Goal: Task Accomplishment & Management: Use online tool/utility

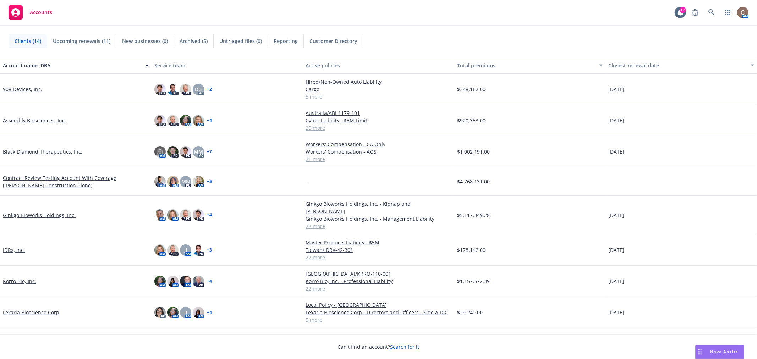
click at [194, 19] on div "Accounts 17 AM" at bounding box center [378, 13] width 757 height 26
drag, startPoint x: 516, startPoint y: 15, endPoint x: 516, endPoint y: 9, distance: 5.7
click at [517, 14] on div "Accounts 17 AM" at bounding box center [378, 13] width 757 height 26
click at [279, 26] on div "Clients (14) Upcoming renewals (11) New businesses (0) Archived (5) Untriaged f…" at bounding box center [378, 41] width 757 height 31
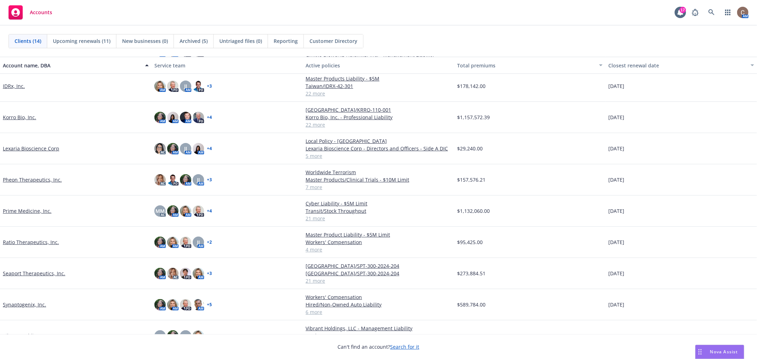
scroll to position [165, 0]
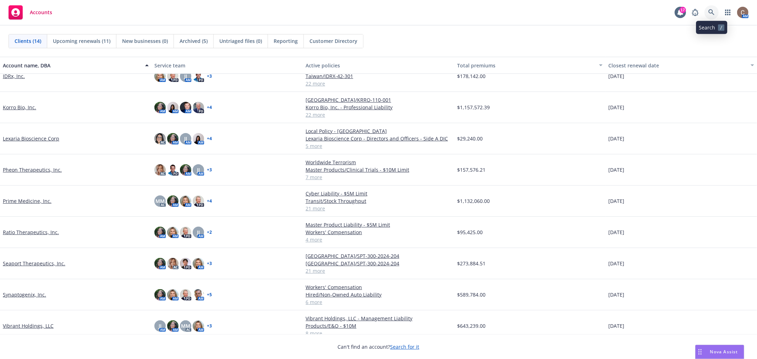
click at [707, 12] on link at bounding box center [711, 12] width 14 height 14
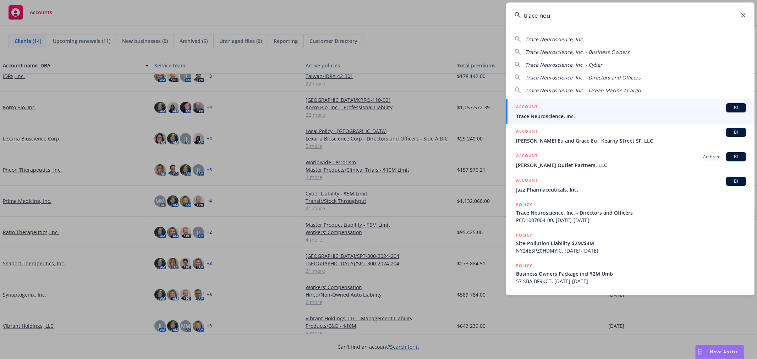
type input "trace neu"
click at [625, 111] on div "ACCOUNT BI" at bounding box center [631, 107] width 230 height 9
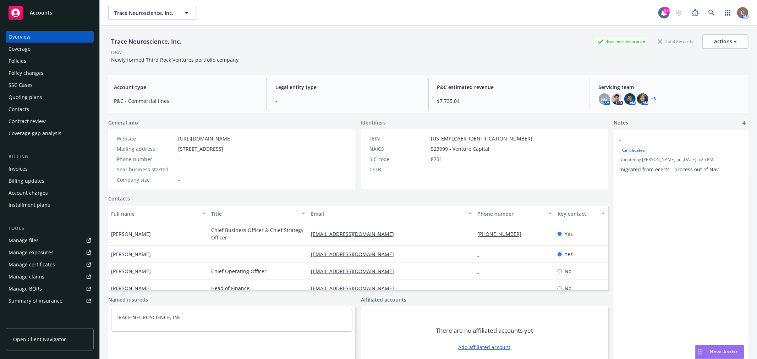
click at [27, 64] on div "Policies" at bounding box center [50, 60] width 82 height 11
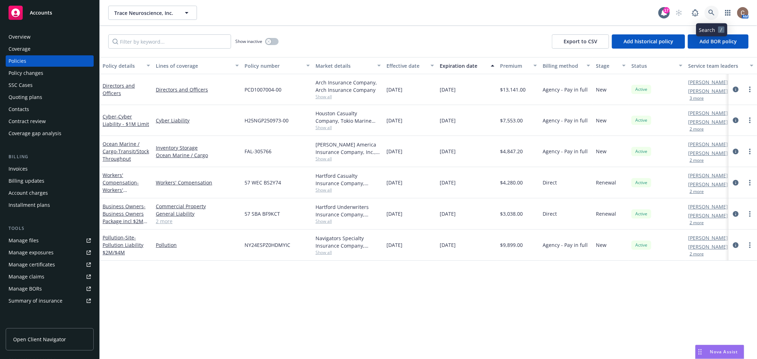
click at [716, 12] on link at bounding box center [711, 13] width 14 height 14
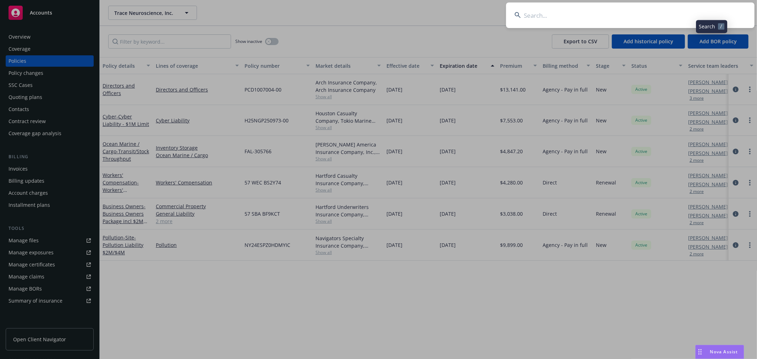
click at [659, 13] on input at bounding box center [630, 15] width 248 height 26
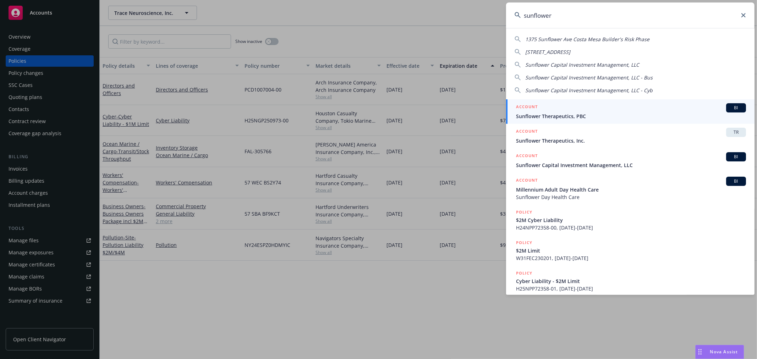
type input "sunflower"
click at [599, 104] on div "ACCOUNT BI" at bounding box center [631, 107] width 230 height 9
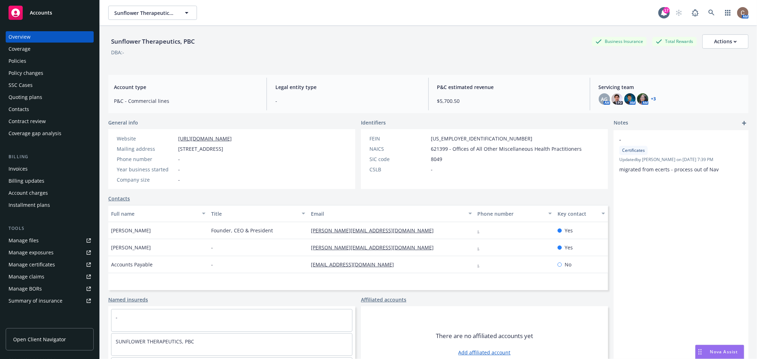
click at [725, 349] on span "Nova Assist" at bounding box center [724, 352] width 28 height 6
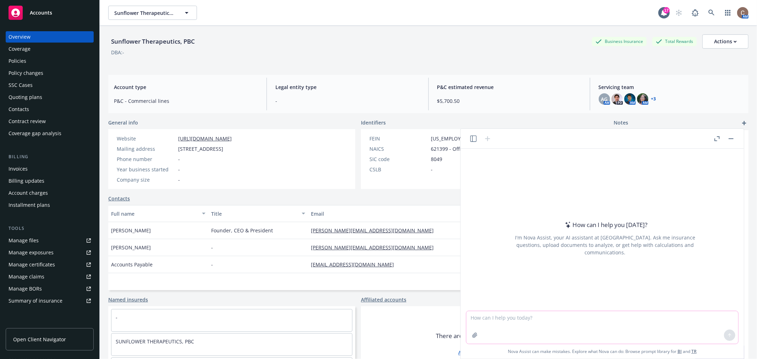
click at [519, 315] on textarea at bounding box center [602, 327] width 272 height 33
click at [586, 317] on textarea "Explain the difference, if any between the" at bounding box center [602, 327] width 272 height 33
paste textarea "additional insured in your policy using ISO form CG 20261185, ISO form CG 20110…"
click at [586, 317] on textarea "Explain the difference, if any between the additional insured in your policy us…" at bounding box center [602, 327] width 272 height 33
drag, startPoint x: 655, startPoint y: 316, endPoint x: 612, endPoint y: 320, distance: 42.7
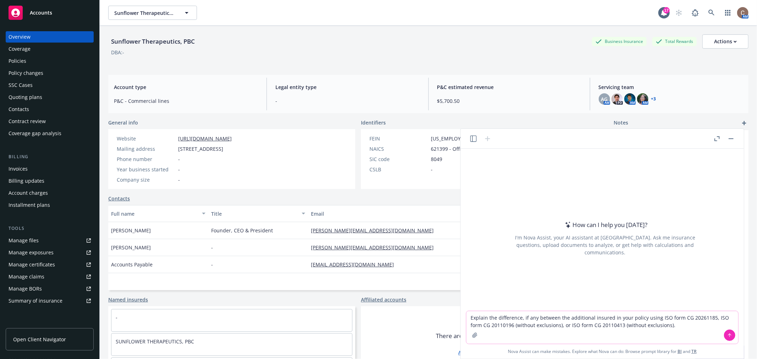
click at [612, 320] on textarea "Explain the difference, if any between the additional insured in your policy us…" at bounding box center [602, 327] width 272 height 33
click at [631, 317] on textarea "Explain the difference, if any between the additional insured ISO form CG 20261…" at bounding box center [602, 327] width 272 height 33
drag, startPoint x: 666, startPoint y: 319, endPoint x: 673, endPoint y: 318, distance: 7.1
click at [673, 318] on textarea "Explain the difference, if any between the additional insured ISO forms CG 2026…" at bounding box center [602, 327] width 272 height 33
click at [634, 317] on textarea "Explain the difference, if any between the additional insured ISO forms CG 2026…" at bounding box center [602, 327] width 272 height 33
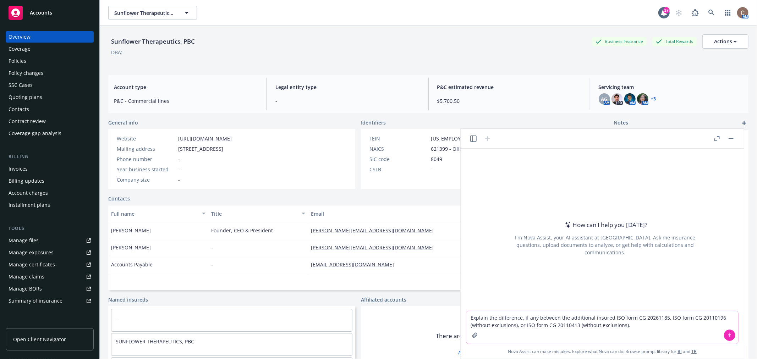
click at [629, 327] on textarea "Explain the difference, if any between the additional insured ISO form CG 20261…" at bounding box center [602, 327] width 272 height 33
click at [666, 329] on textarea "Explain the difference, if any between the additional insured ISO form CG 20261…" at bounding box center [602, 327] width 272 height 33
paste textarea "CG 20 11 12 19"
click at [706, 326] on textarea "Explain the difference, if any between the additional insured ISO form CG 20261…" at bounding box center [602, 327] width 272 height 33
paste textarea "Form CG8370 1219."
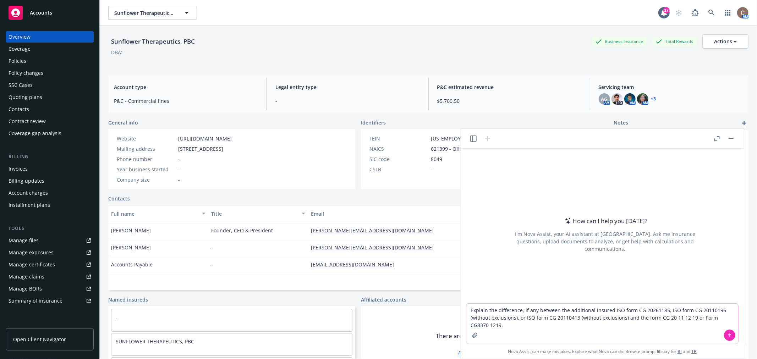
click at [721, 317] on textarea "Explain the difference, if any between the additional insured ISO form CG 20261…" at bounding box center [602, 324] width 272 height 40
click at [727, 316] on textarea "Explain the difference, if any between the additional insured ISO form CG 20261…" at bounding box center [602, 324] width 272 height 40
click at [500, 327] on textarea "Explain the difference, if any between the additional insured ISO form CG 20261…" at bounding box center [602, 324] width 272 height 40
type textarea "Explain the difference, if any between the additional insured ISO form CG 20261…"
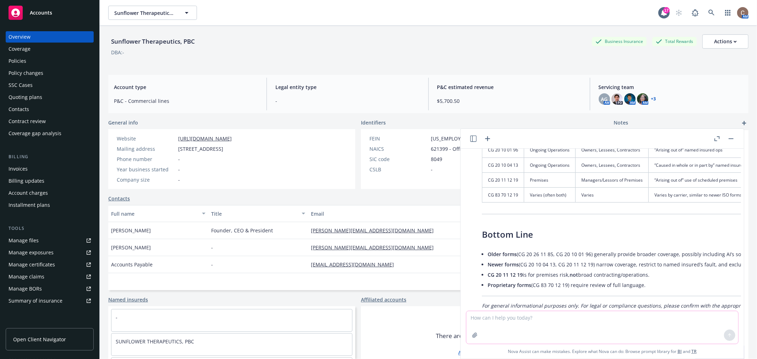
scroll to position [521, 0]
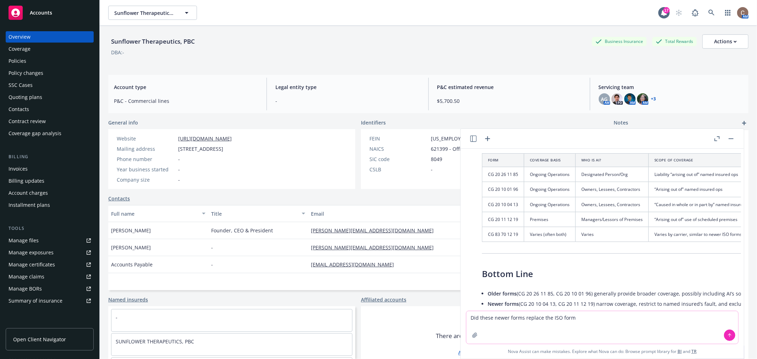
type textarea "Did these newer forms replace the ISO forms"
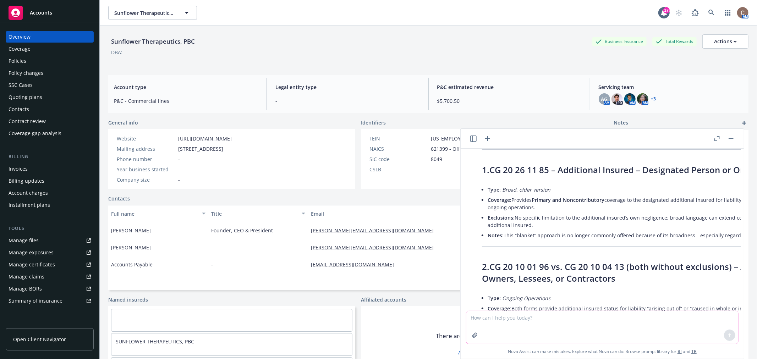
scroll to position [0, 0]
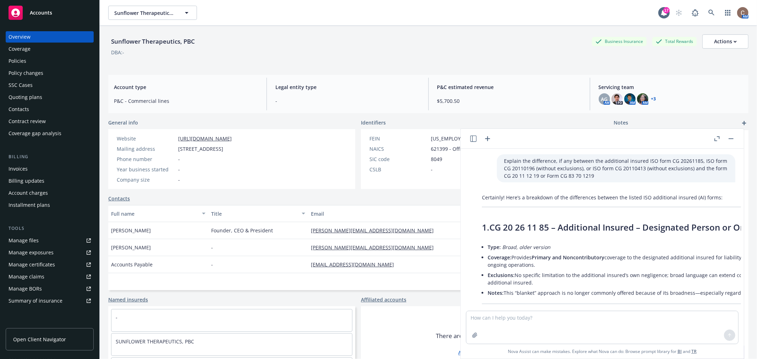
click at [717, 139] on icon "button" at bounding box center [716, 138] width 5 height 5
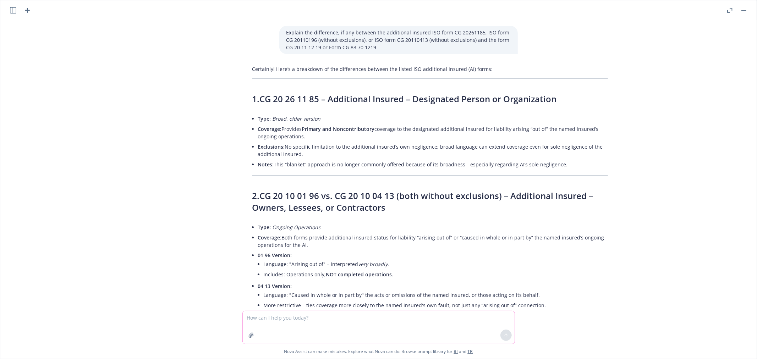
click at [343, 312] on textarea at bounding box center [379, 327] width 272 height 33
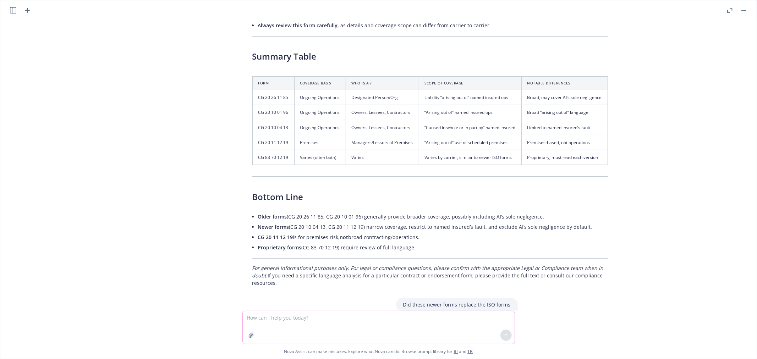
scroll to position [484, 0]
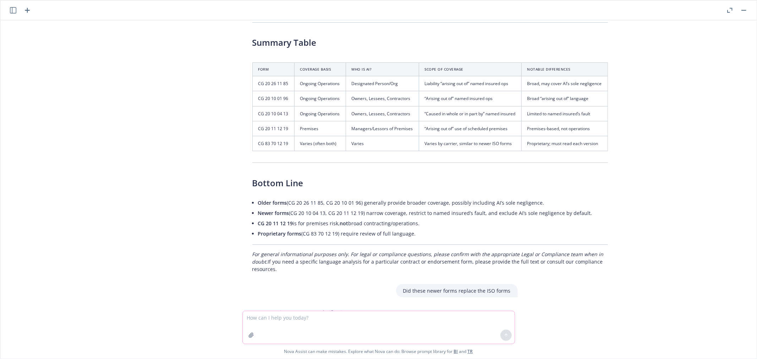
click at [358, 320] on textarea at bounding box center [379, 327] width 272 height 33
click at [415, 320] on textarea "why wont a landlord accept the" at bounding box center [379, 327] width 272 height 33
paste textarea "12/19 version of the CG2011 1219,"
type textarea "why wont a landlord accept the 12/19 version of the CG2011 1219"
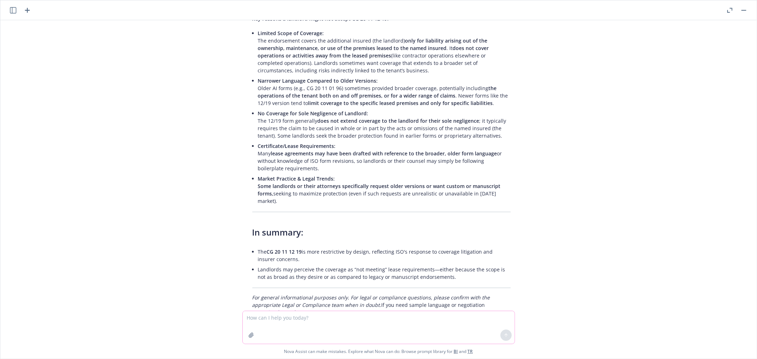
scroll to position [1130, 0]
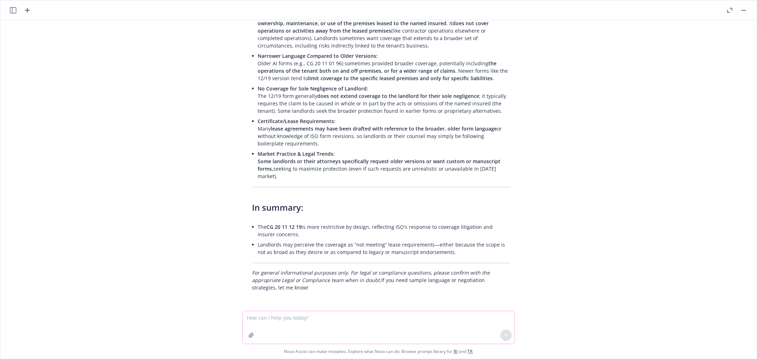
click at [336, 325] on textarea at bounding box center [379, 327] width 272 height 33
click at [271, 315] on textarea "how do yhou convince them to accept" at bounding box center [379, 327] width 272 height 33
type textarea "how do you convince them to accept"
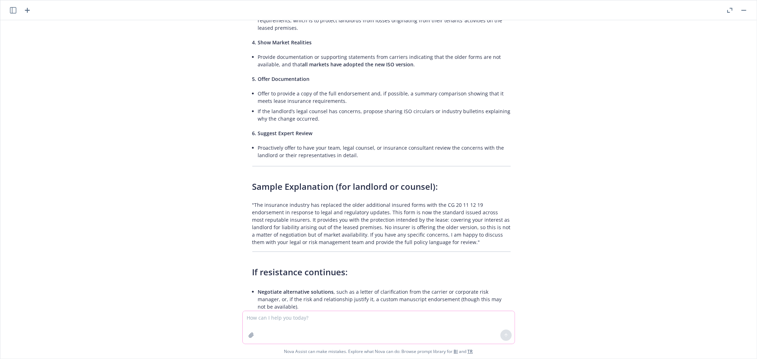
scroll to position [1637, 0]
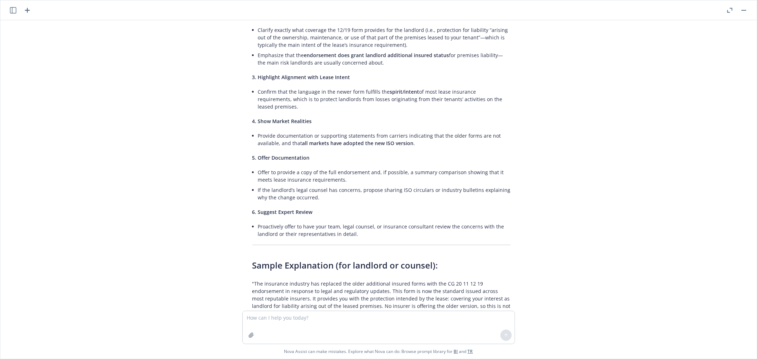
click at [740, 12] on button "button" at bounding box center [743, 10] width 9 height 9
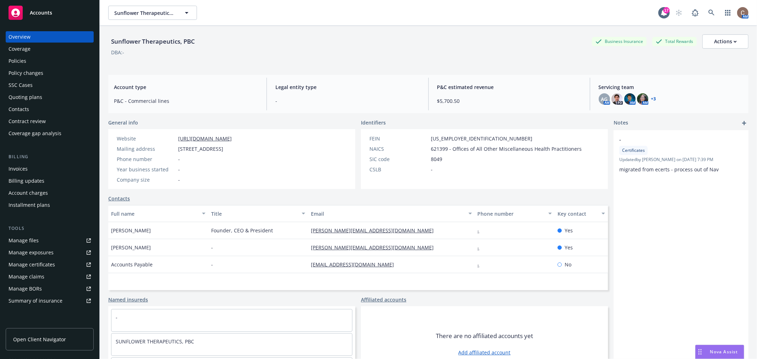
click at [40, 58] on div "Policies" at bounding box center [50, 60] width 82 height 11
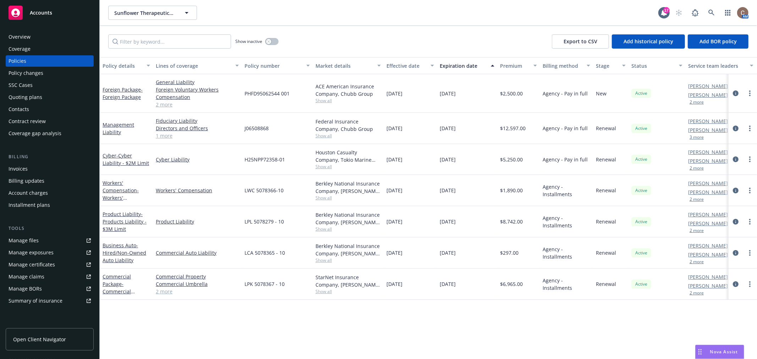
click at [56, 8] on div "Accounts" at bounding box center [50, 13] width 82 height 14
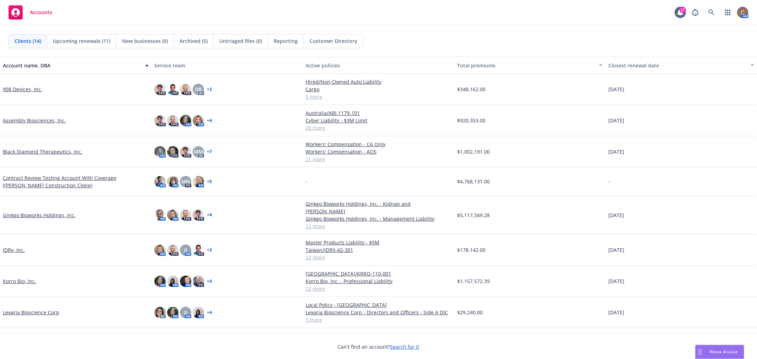
click at [57, 211] on link "Ginkgo Bioworks Holdings, Inc." at bounding box center [39, 214] width 73 height 7
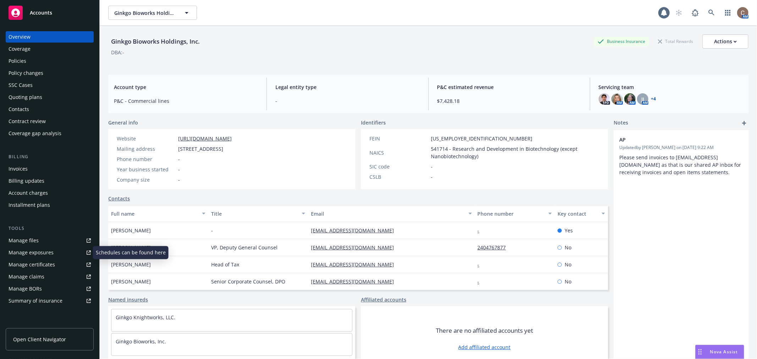
click at [45, 242] on link "Manage files" at bounding box center [50, 240] width 88 height 11
click at [45, 70] on div "Policy changes" at bounding box center [50, 72] width 82 height 11
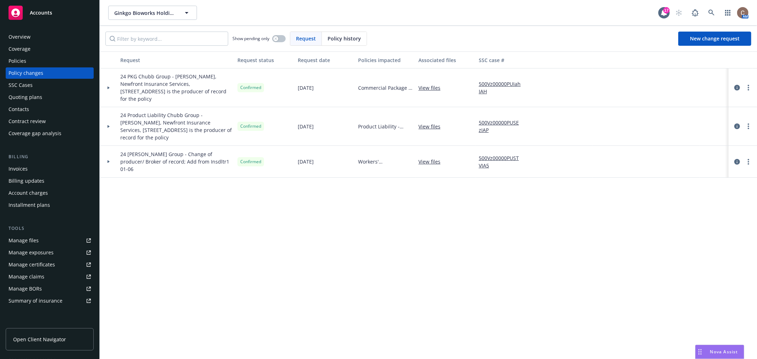
click at [111, 160] on div at bounding box center [109, 161] width 12 height 2
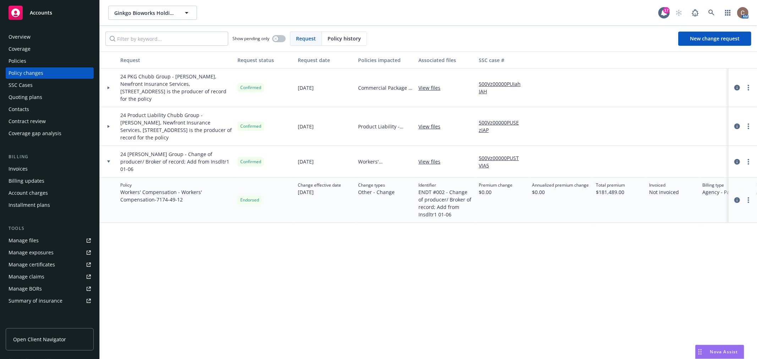
click at [116, 128] on div at bounding box center [109, 126] width 18 height 39
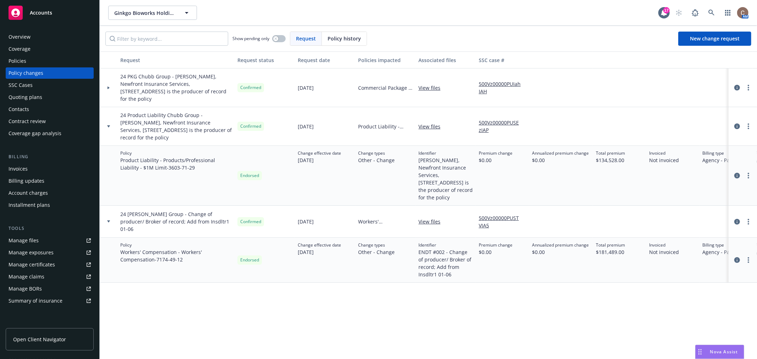
click at [107, 88] on icon at bounding box center [108, 88] width 3 height 2
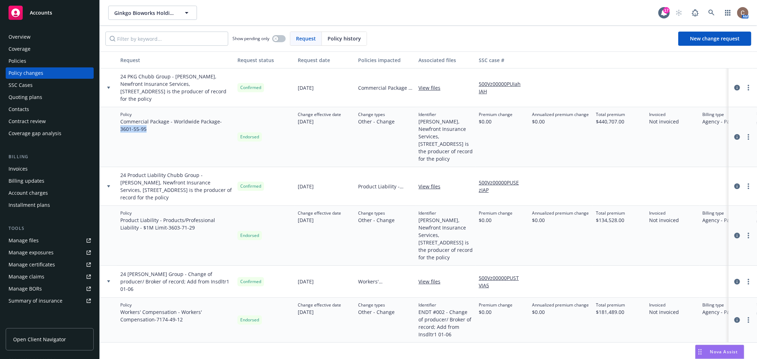
drag, startPoint x: 153, startPoint y: 132, endPoint x: 118, endPoint y: 129, distance: 34.1
click at [118, 129] on div "Policy Commercial Package - Worldwide Package - 3601-55-95" at bounding box center [175, 137] width 117 height 60
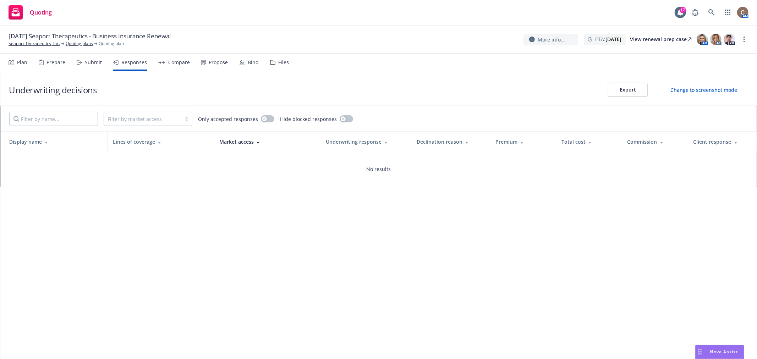
click at [703, 16] on div "AM" at bounding box center [718, 12] width 60 height 14
click at [714, 13] on icon at bounding box center [711, 12] width 6 height 6
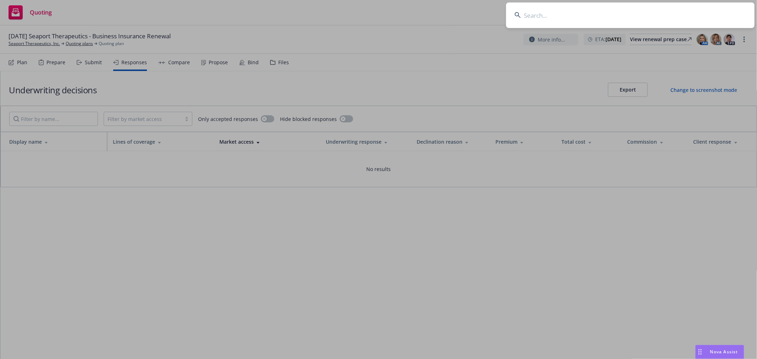
click at [623, 8] on input at bounding box center [630, 15] width 248 height 26
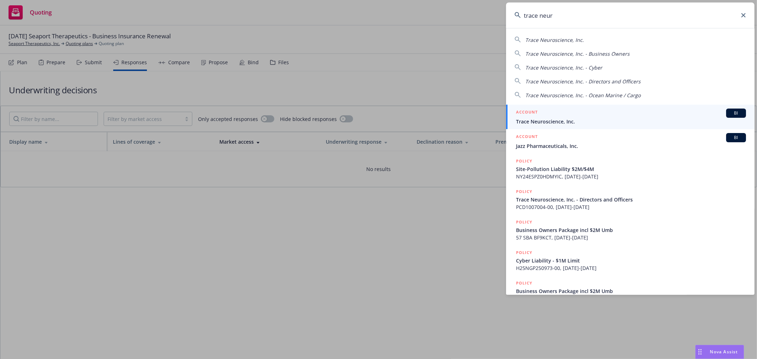
type input "trace neur"
click at [555, 118] on span "Trace Neuroscience, Inc." at bounding box center [631, 121] width 230 height 7
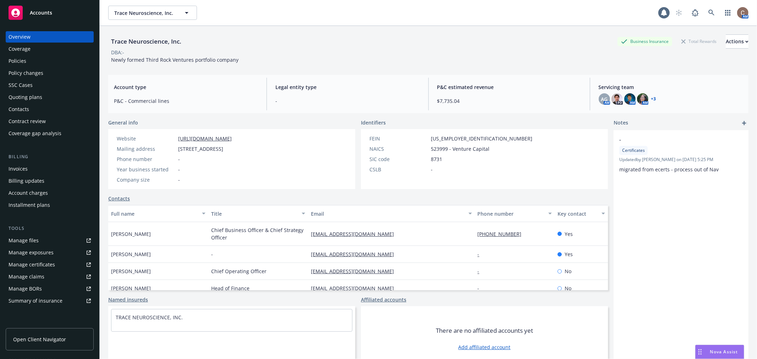
click at [725, 351] on span "Nova Assist" at bounding box center [724, 352] width 28 height 6
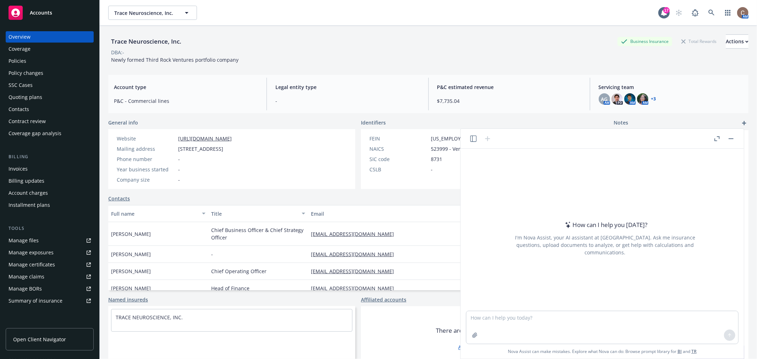
click at [475, 137] on icon "button" at bounding box center [473, 138] width 6 height 6
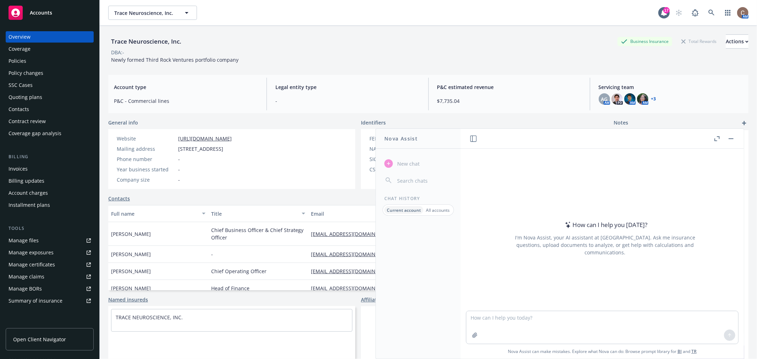
click at [409, 210] on p "Current account" at bounding box center [404, 210] width 34 height 6
click at [438, 211] on p "All accounts" at bounding box center [438, 210] width 24 height 6
click at [401, 210] on p "Current account" at bounding box center [403, 210] width 32 height 6
click at [727, 137] on button "button" at bounding box center [730, 138] width 9 height 9
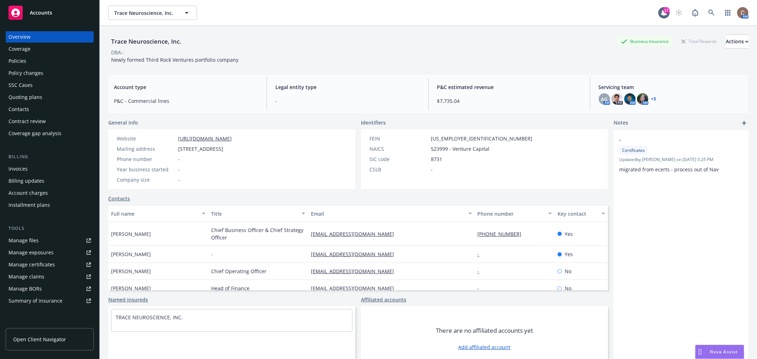
click at [28, 106] on div "Contacts" at bounding box center [19, 109] width 21 height 11
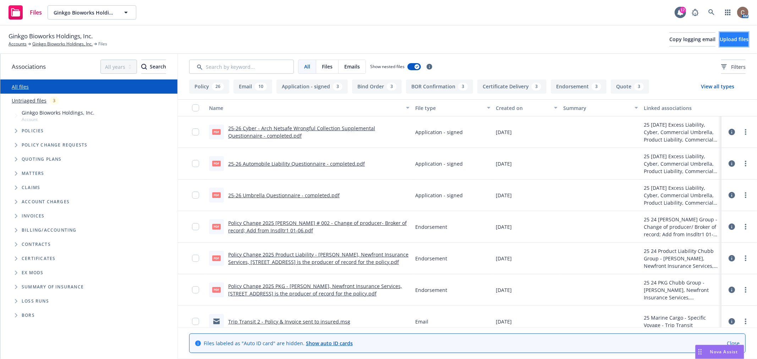
click at [724, 42] on span "Upload files" at bounding box center [733, 39] width 29 height 7
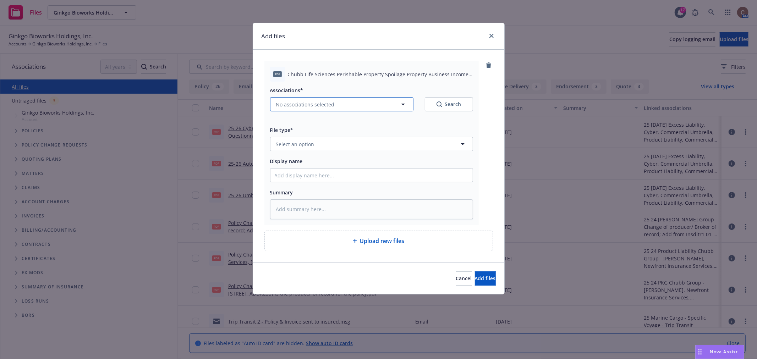
click at [353, 109] on button "No associations selected" at bounding box center [341, 104] width 143 height 14
type textarea "x"
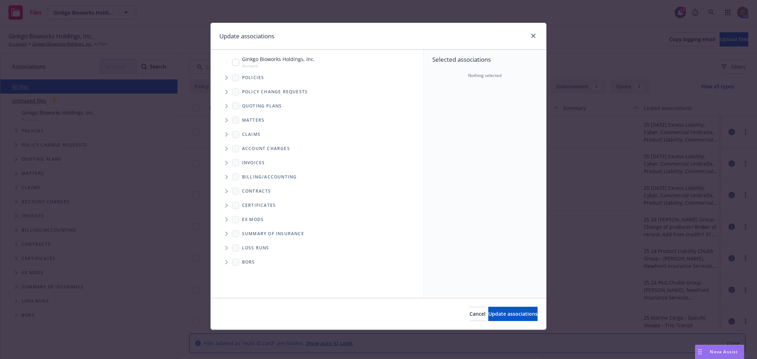
click at [235, 63] on input "Tree Example" at bounding box center [235, 62] width 7 height 7
checkbox input "true"
click at [510, 314] on span "Update associations" at bounding box center [512, 313] width 49 height 7
type textarea "x"
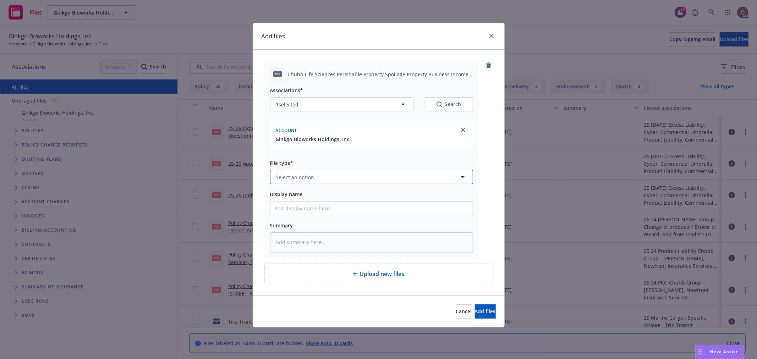
click at [316, 177] on button "Select an option" at bounding box center [371, 177] width 203 height 14
type input "appl"
click at [320, 208] on div "Application - signed" at bounding box center [371, 215] width 202 height 19
click at [292, 208] on input "Display name" at bounding box center [371, 207] width 202 height 13
paste input "Chubb Life Sciences Perishable Property Spoilage Property Business Income Quest…"
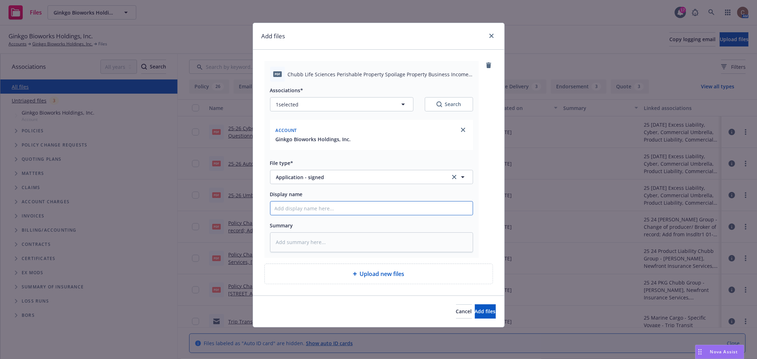
type textarea "x"
type input "Chubb Life Sciences Perishable Property Spoilage Property Business Income Quest…"
click at [419, 207] on input "Chubb Life Sciences Perishable Property Spoilage Property Business Income Quest…" at bounding box center [371, 207] width 202 height 13
drag, startPoint x: 443, startPoint y: 208, endPoint x: 418, endPoint y: 207, distance: 25.6
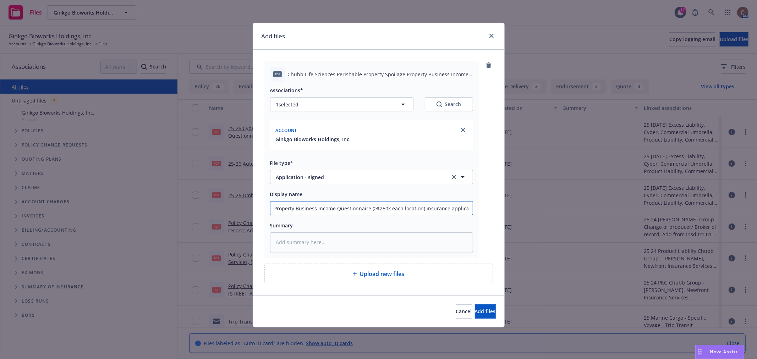
click at [418, 207] on input "Chubb Life Sciences Perishable Property Spoilage Property Business Income Quest…" at bounding box center [371, 207] width 202 height 13
type textarea "x"
type input "Chubb Life Sciences Perishable Property Spoilage Property Business Income Quest…"
type textarea "x"
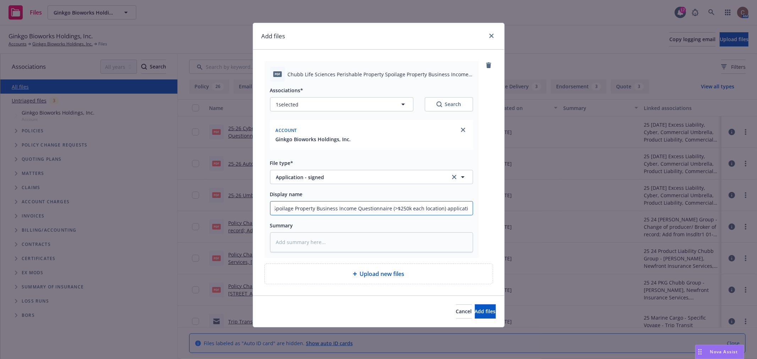
scroll to position [0, 96]
click at [468, 211] on input "Chubb Life Sciences Perishable Property Spoilage Property Business Income Quest…" at bounding box center [371, 207] width 202 height 13
type input "Chubb Life Sciences Perishable Property Spoilage Property Business Income Quest…"
click at [482, 309] on span "Add files" at bounding box center [485, 311] width 21 height 7
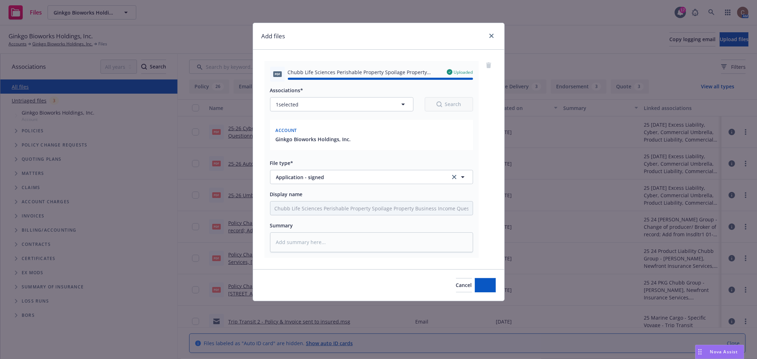
type textarea "x"
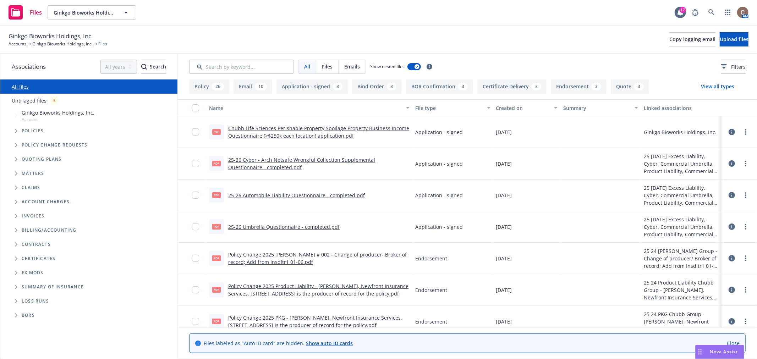
click at [25, 100] on link "Untriaged files" at bounding box center [29, 100] width 35 height 7
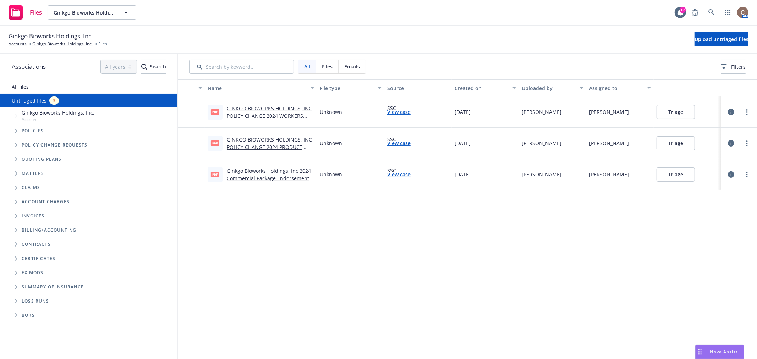
click at [316, 252] on div "Name File type Source Created on Uploaded by Assigned to pdf GINKGO BIOWORKS HO…" at bounding box center [467, 219] width 579 height 280
click at [286, 116] on link "GINKGO BIOWORKS HOLDINGS, INC POLICY CHANGE 2024 WORKERS COMPENSATION.pdf" at bounding box center [269, 116] width 85 height 22
click at [277, 172] on link "Ginkgo Bioworks Holdings, Inc 2024 Commercial Package Endorsement Eff 05-29-202…" at bounding box center [269, 178] width 84 height 22
click at [282, 170] on link "Ginkgo Bioworks Holdings, Inc 2024 Commercial Package Endorsement Eff 05-29-202…" at bounding box center [269, 178] width 84 height 22
click at [265, 145] on link "GINKGO BIOWORKS HOLDINGS, INC POLICY CHANGE 2024 PRODUCT LIABILITY.pdf" at bounding box center [269, 147] width 85 height 22
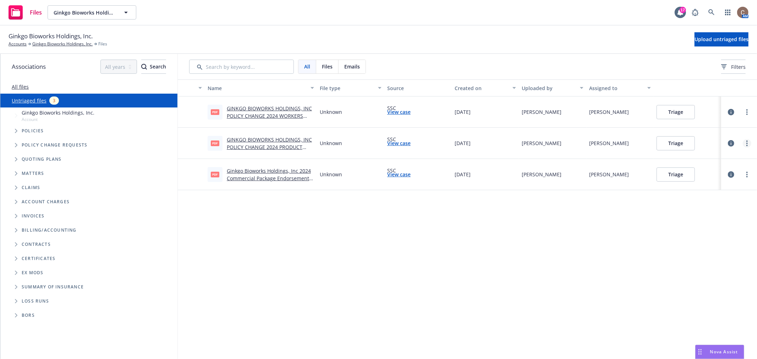
click at [746, 144] on link "more" at bounding box center [746, 143] width 9 height 9
click at [716, 154] on link "Archive" at bounding box center [719, 157] width 62 height 14
click at [748, 175] on link "more" at bounding box center [746, 174] width 9 height 9
click at [729, 188] on link "Archive" at bounding box center [719, 189] width 62 height 14
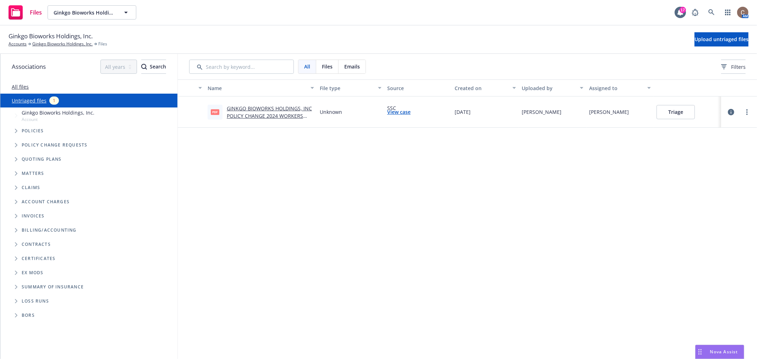
click at [667, 114] on button "Triage" at bounding box center [675, 112] width 38 height 14
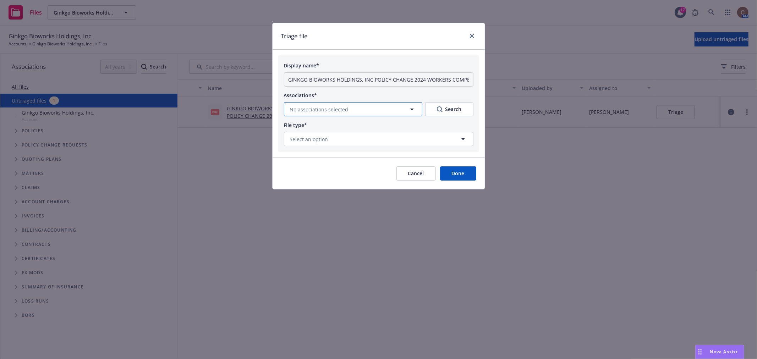
click at [377, 105] on button "No associations selected" at bounding box center [353, 109] width 138 height 14
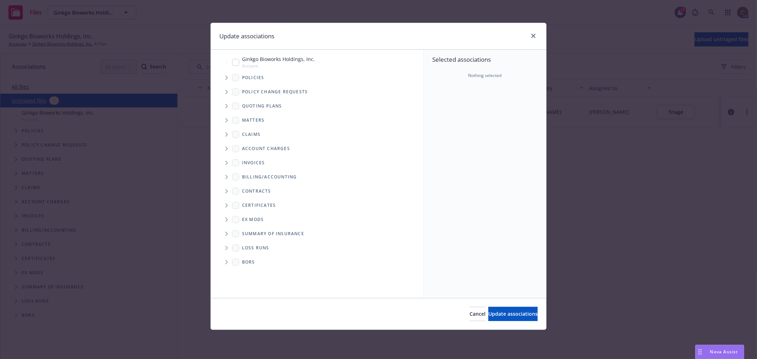
drag, startPoint x: 226, startPoint y: 76, endPoint x: 230, endPoint y: 71, distance: 6.8
click at [226, 76] on icon "Tree Example" at bounding box center [226, 78] width 3 height 4
click at [235, 61] on input "Tree Example" at bounding box center [235, 62] width 7 height 7
checkbox input "true"
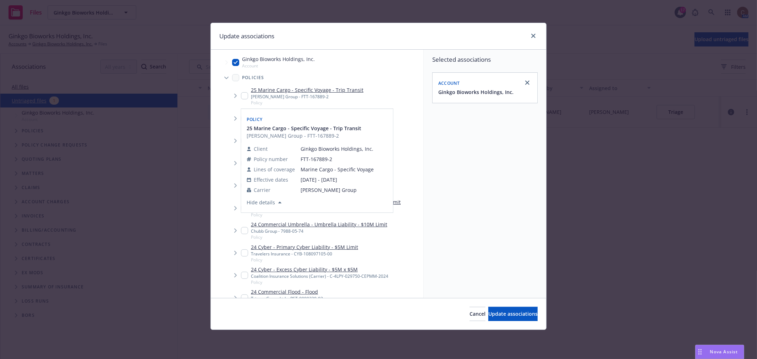
click at [243, 140] on div "Policy 25 Marine Cargo - Specific Voyage - Trip Transit Beazley Group - FTT-167…" at bounding box center [317, 161] width 152 height 104
checkbox input "true"
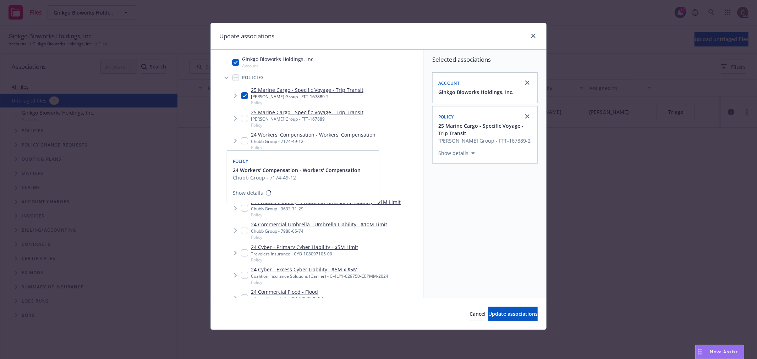
click at [242, 140] on input "Tree Example" at bounding box center [244, 140] width 7 height 7
checkbox input "true"
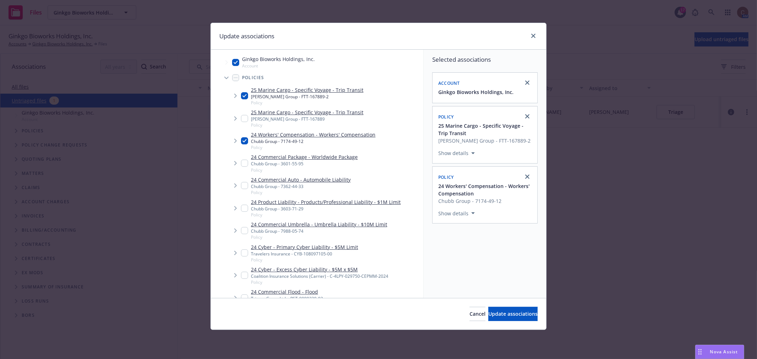
click at [245, 94] on input "Tree Example" at bounding box center [244, 95] width 7 height 7
checkbox input "false"
click at [235, 142] on icon "Tree Example" at bounding box center [235, 141] width 3 height 4
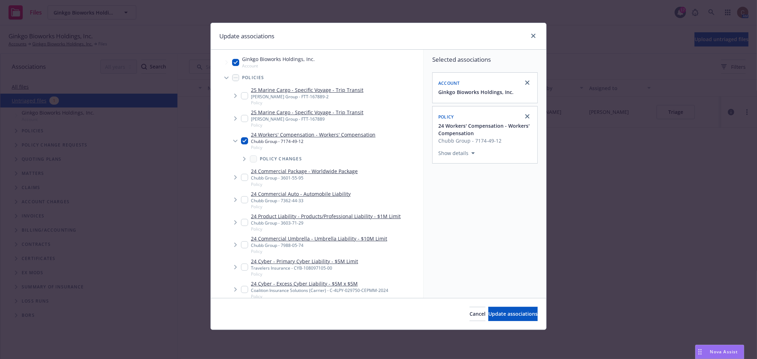
click at [243, 160] on icon "Tree Example" at bounding box center [244, 159] width 3 height 4
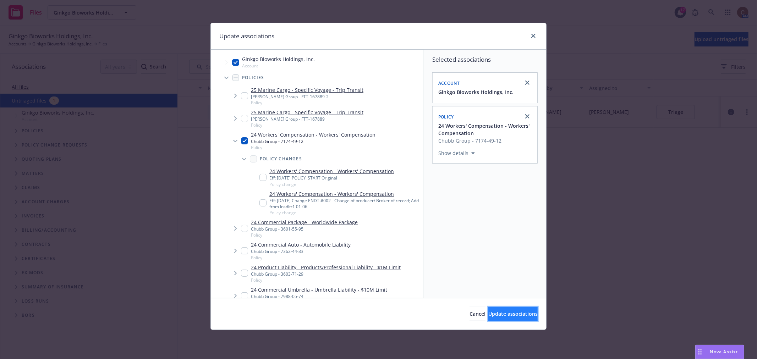
click at [498, 315] on span "Update associations" at bounding box center [512, 313] width 49 height 7
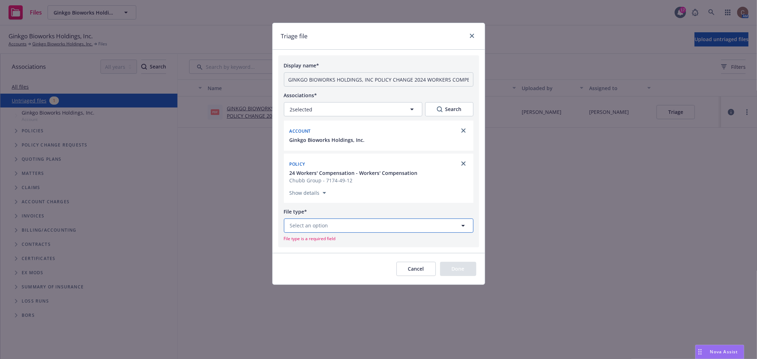
click at [376, 226] on button "Select an option" at bounding box center [378, 226] width 189 height 14
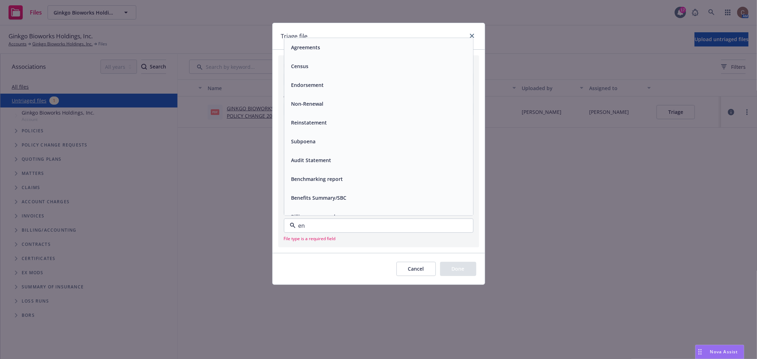
type input "end"
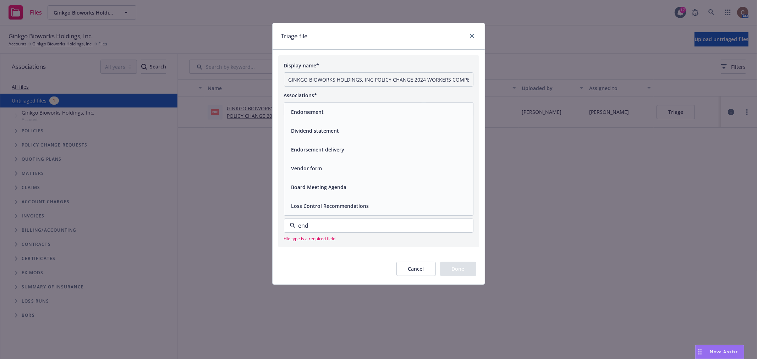
click at [351, 114] on div "Endorsement" at bounding box center [378, 112] width 180 height 10
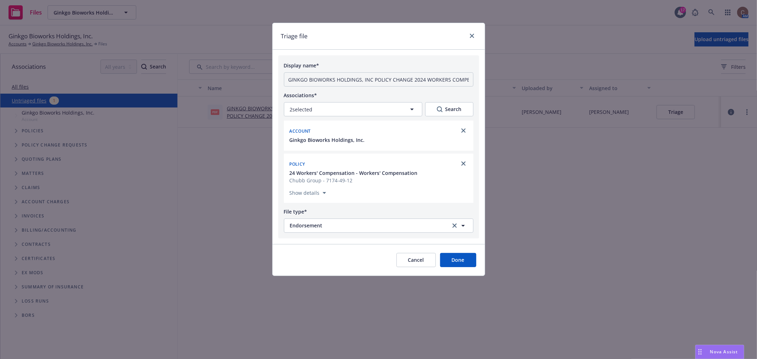
click at [456, 260] on button "Done" at bounding box center [458, 260] width 36 height 14
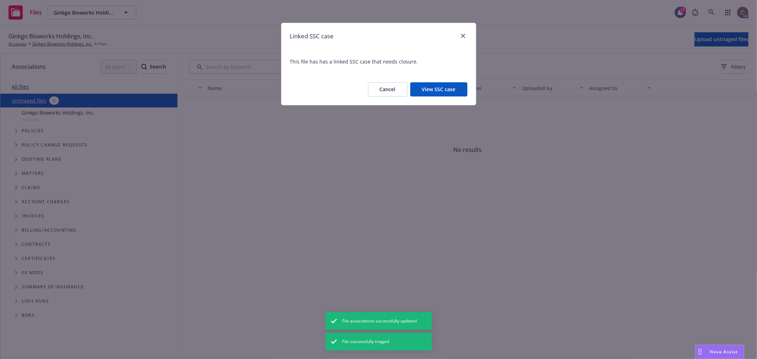
click at [424, 88] on button "View SSC case" at bounding box center [438, 89] width 57 height 14
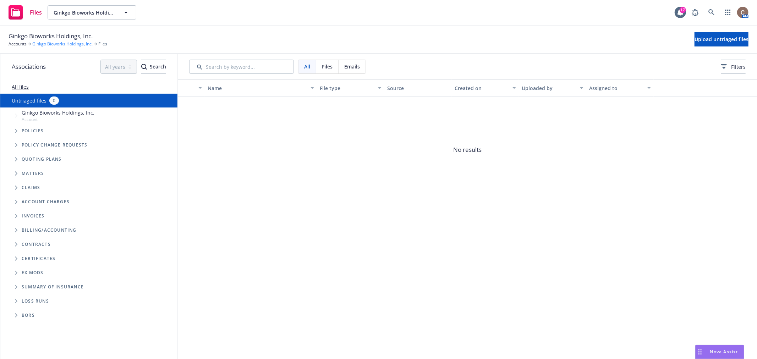
click at [44, 42] on link "Ginkgo Bioworks Holdings, Inc." at bounding box center [62, 44] width 60 height 6
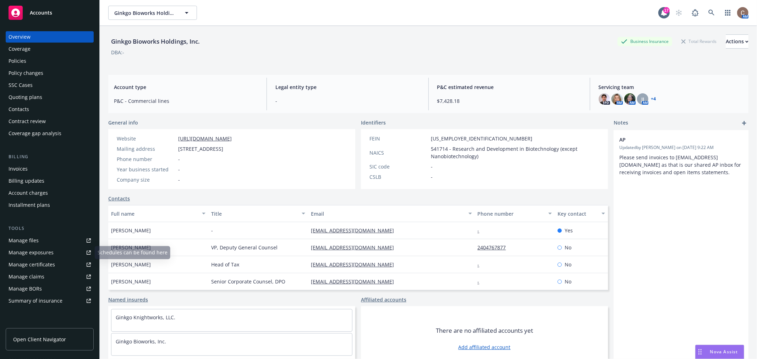
click at [41, 240] on link "Manage files" at bounding box center [50, 240] width 88 height 11
click at [29, 239] on div "Manage files" at bounding box center [24, 240] width 30 height 11
click at [52, 243] on link "Manage files" at bounding box center [50, 240] width 88 height 11
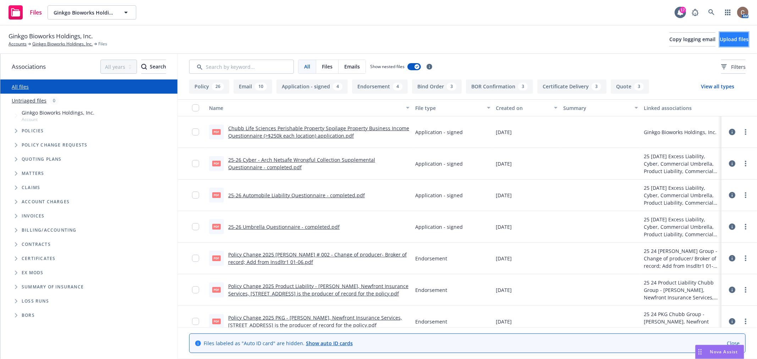
click at [719, 37] on span "Upload files" at bounding box center [733, 39] width 29 height 7
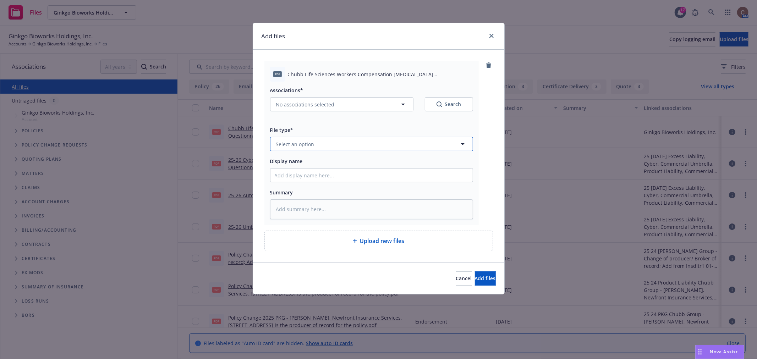
click at [339, 146] on button "Select an option" at bounding box center [371, 144] width 203 height 14
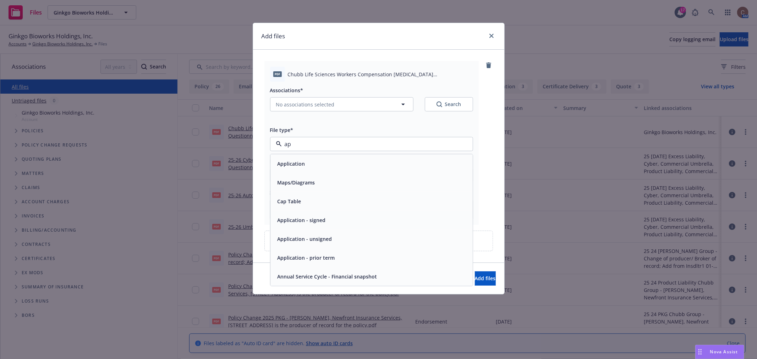
type input "app"
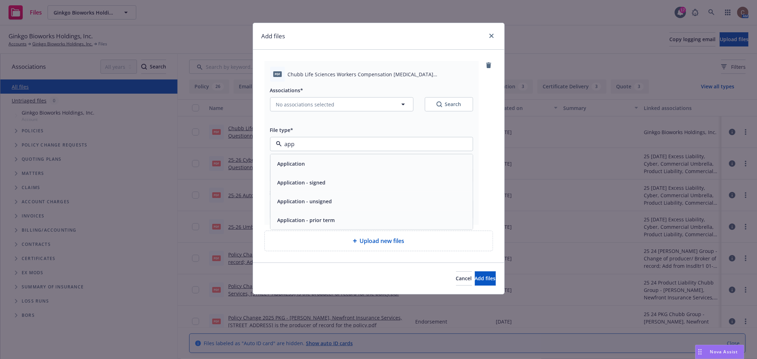
click at [322, 182] on span "Application - signed" at bounding box center [301, 182] width 48 height 7
click at [335, 174] on input "Display name" at bounding box center [371, 174] width 202 height 13
click at [346, 175] on input "Display name" at bounding box center [371, 174] width 202 height 13
paste input "Sciences Workers Compensation [MEDICAL_DATA] Questionnaire"
type textarea "x"
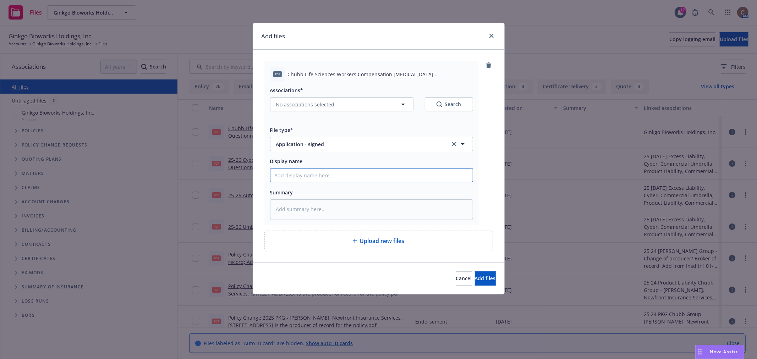
type input "Sciences Workers Compensation [MEDICAL_DATA] Questionnaire"
click at [275, 176] on input "Sciences Workers Compensation [MEDICAL_DATA] Questionnaire" at bounding box center [371, 174] width 202 height 13
type textarea "x"
type input "C Sciences Workers Compensation [MEDICAL_DATA] Questionnaire"
type textarea "x"
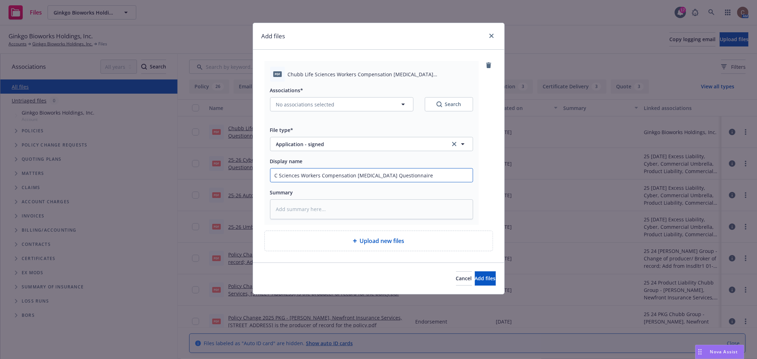
type input "Ch Sciences Workers Compensation [MEDICAL_DATA] Questionnaire"
type textarea "x"
type input "Chu Sciences Workers Compensation [MEDICAL_DATA] Questionnaire"
type textarea "x"
type input "Chub Sciences Workers Compensation [MEDICAL_DATA] Questionnaire"
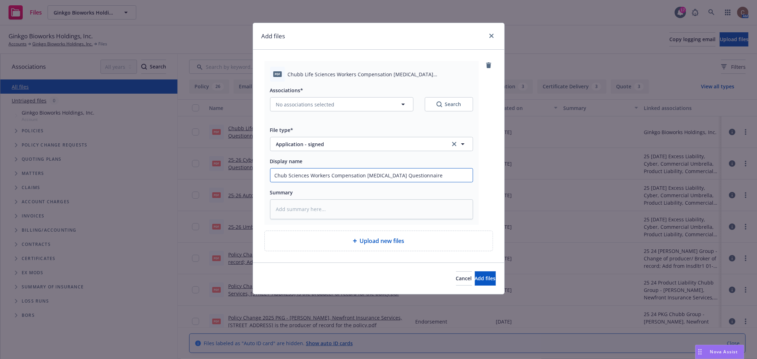
type textarea "x"
type input "Chubb Sciences Workers Compensation [MEDICAL_DATA] Questionnaire"
type textarea "x"
type input "Chubb Sciences Workers Compensation [MEDICAL_DATA] Questionnaire"
type textarea "x"
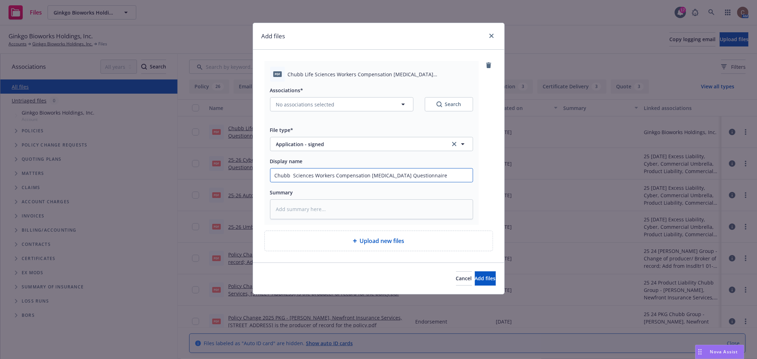
type input "Chubb L Sciences Workers Compensation [MEDICAL_DATA] Questionnaire"
type textarea "x"
type input "Chubb Li Sciences Workers Compensation [MEDICAL_DATA] Questionnaire"
type textarea "x"
type input "Chubb L Sciences Workers Compensation [MEDICAL_DATA] Questionnaire"
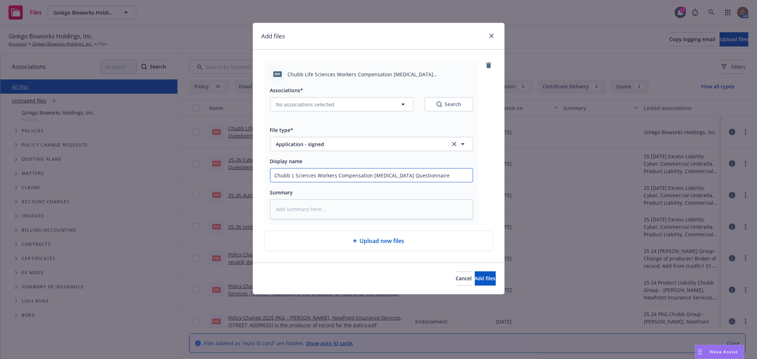
type textarea "x"
type input "[PERSON_NAME] Sciences Workers Compensation [MEDICAL_DATA] Questionnaire"
type textarea "x"
type input "Chubb LSSciences Workers Compensation [MEDICAL_DATA] Questionnaire"
type textarea "x"
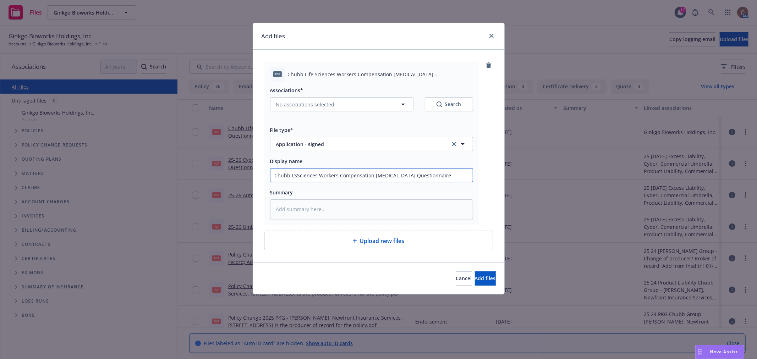
type input "Chubb LSciences Workers Compensation [MEDICAL_DATA] Questionnaire"
type textarea "x"
type input "Chubb LSiences Workers Compensation [MEDICAL_DATA] Questionnaire"
type textarea "x"
type input "Chubb LSences Workers Compensation Occupational Disease Questionnaire"
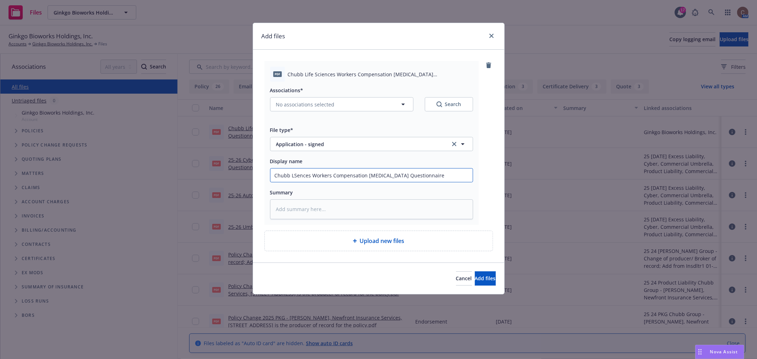
type textarea "x"
type input "Chubb LSnces Workers Compensation Occupational Disease Questionnaire"
type textarea "x"
type input "Chubb LSces Workers Compensation Occupational Disease Questionnaire"
type textarea "x"
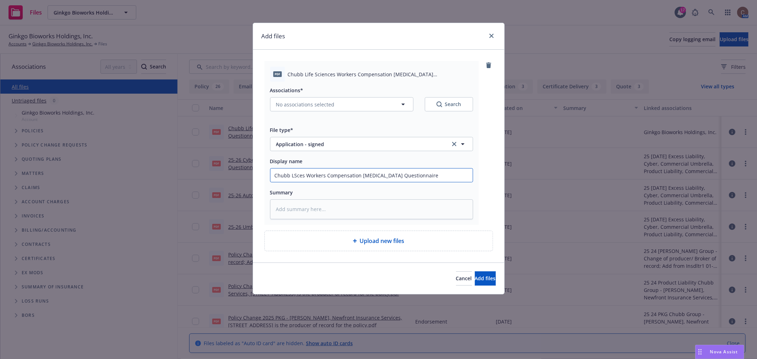
type input "Chubb LSes Workers Compensation Occupational Disease Questionnaire"
type textarea "x"
type input "Chubb LSs Workers Compensation Occupational Disease Questionnaire"
type textarea "x"
type input "Chubb LS Workers Compensation Occupational Disease Questionnaire"
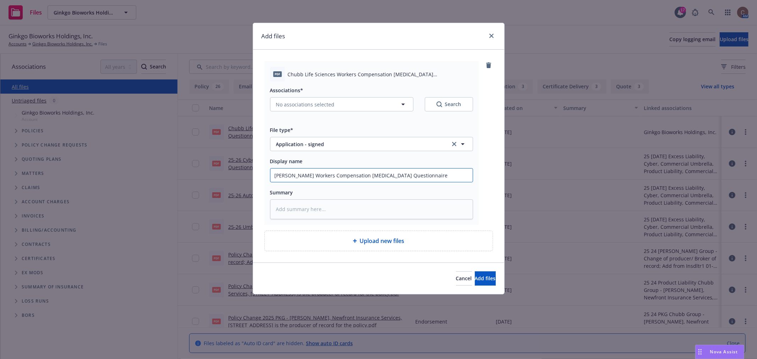
type textarea "x"
type input "Chubb LS Workers Compensation Occupational Disease Questionnaire"
type textarea "x"
type input "Chubb LS W Workers Compensation Occupational Disease Questionnaire"
type textarea "x"
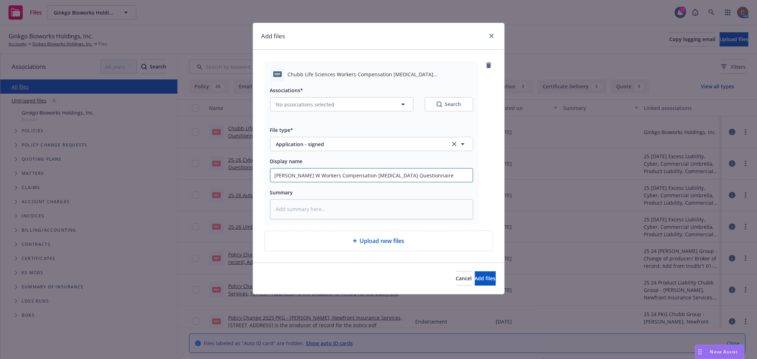
type input "Chubb LS WC Workers Compensation Occupational Disease Questionnaire"
type textarea "x"
type input "Chubb LS WCWorkers Compensation Occupational Disease Questionnaire"
type textarea "x"
type input "Chubb LS WCorkers Compensation Occupational Disease Questionnaire"
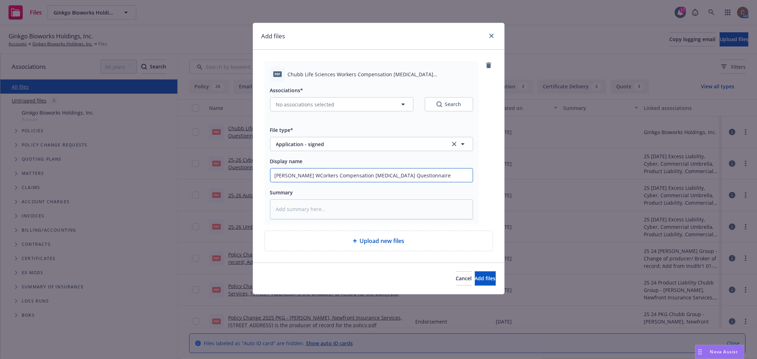
type textarea "x"
type input "Chubb LS WCrkers Compensation Occupational Disease Questionnaire"
type textarea "x"
type input "Chubb LS WCkers Compensation Occupational Disease Questionnaire"
type textarea "x"
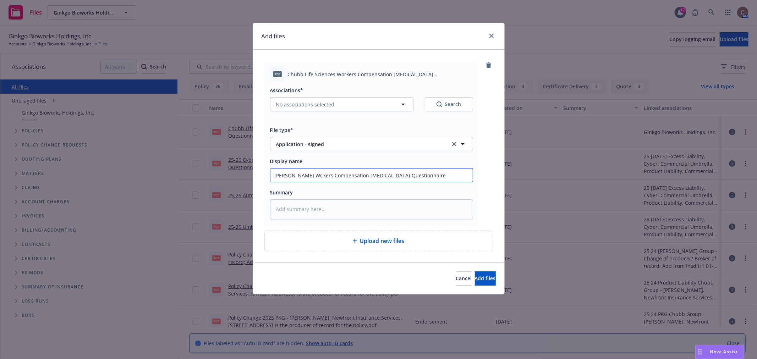
type input "Chubb LS WCers Compensation Occupational Disease Questionnaire"
type textarea "x"
type input "Chubb LS WCrs Compensation Occupational Disease Questionnaire"
type textarea "x"
type input "Chubb LS WCs Compensation Occupational Disease Questionnaire"
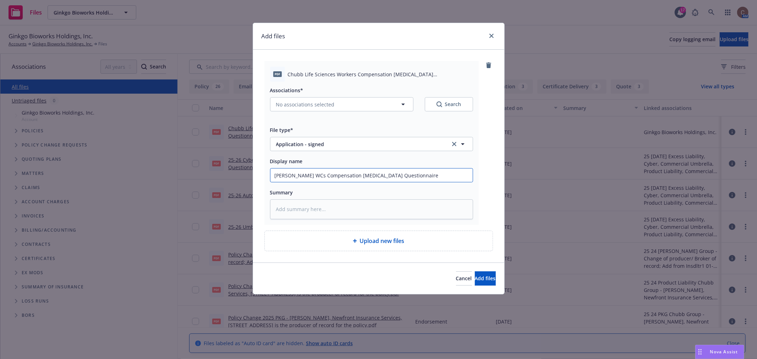
type textarea "x"
type input "Chubb LS WC Compensation Occupational Disease Questionnaire"
type textarea "x"
type input "Chubb LS WCCompensation Occupational Disease Questionnaire"
type textarea "x"
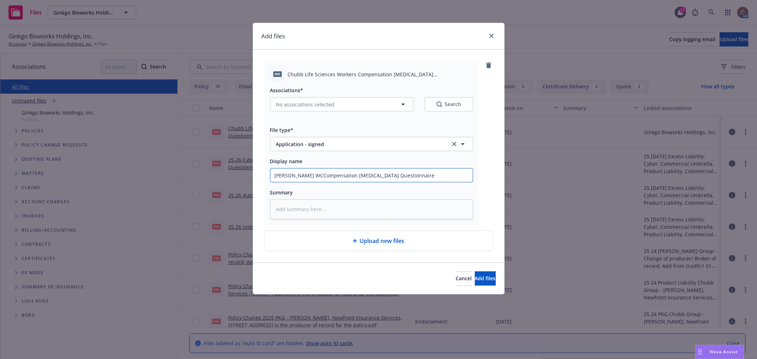
type input "Chubb LS WCompensation Occupational Disease Questionnaire"
type textarea "x"
type input "Chubb LS WCmpensation Occupational Disease Questionnaire"
type textarea "x"
type input "Chubb LS WCpensation Occupational Disease Questionnaire"
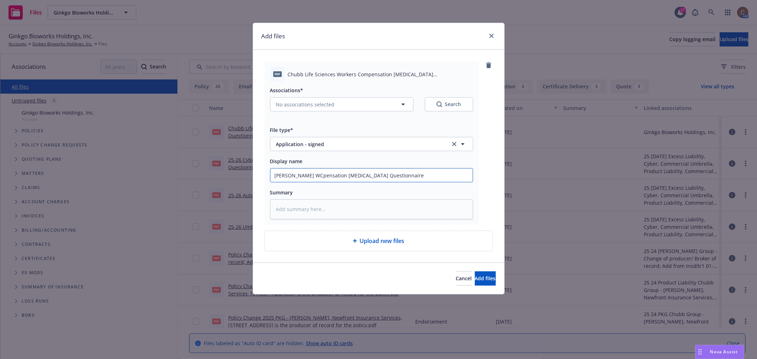
type textarea "x"
type input "Chubb LS WCensation Occupational Disease Questionnaire"
type textarea "x"
type input "Chubb LS WCnsation Occupational Disease Questionnaire"
type textarea "x"
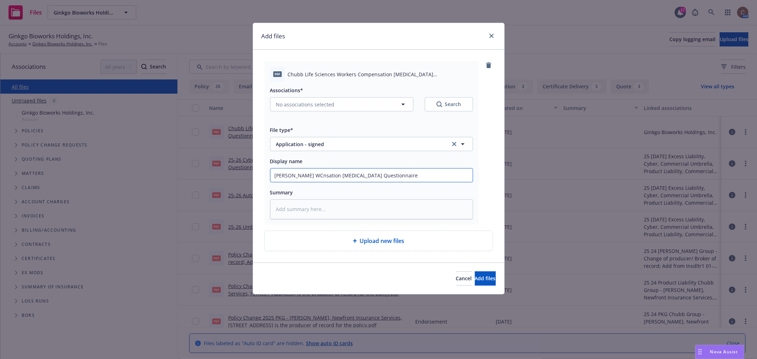
type input "Chubb LS WCsation Occupational Disease Questionnaire"
type textarea "x"
type input "Chubb LS WCation Occupational Disease Questionnaire"
type textarea "x"
type input "Chubb LS WCtion Occupational Disease Questionnaire"
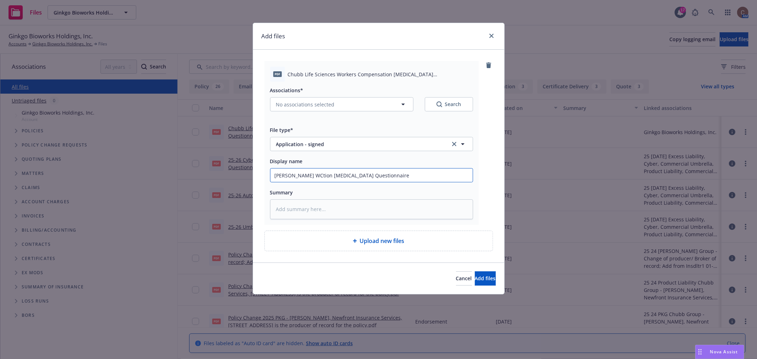
type textarea "x"
type input "Chubb LS WCion Occupational Disease Questionnaire"
type textarea "x"
type input "Chubb LS WCon Occupational Disease Questionnaire"
type textarea "x"
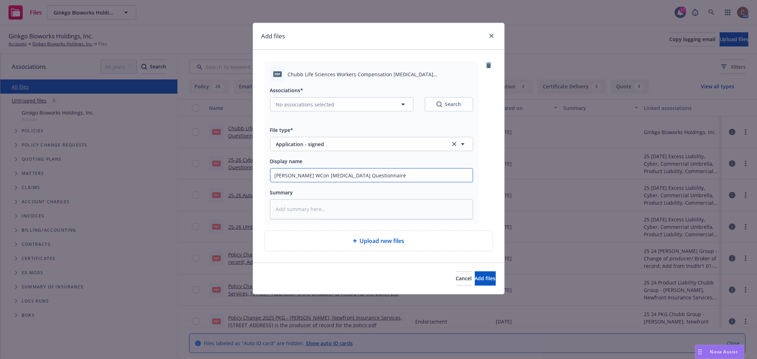
type input "Chubb LS WCn Occupational Disease Questionnaire"
type textarea "x"
type input "[PERSON_NAME] WC [MEDICAL_DATA] Questionnaire"
click at [353, 108] on button "No associations selected" at bounding box center [341, 104] width 143 height 14
type textarea "x"
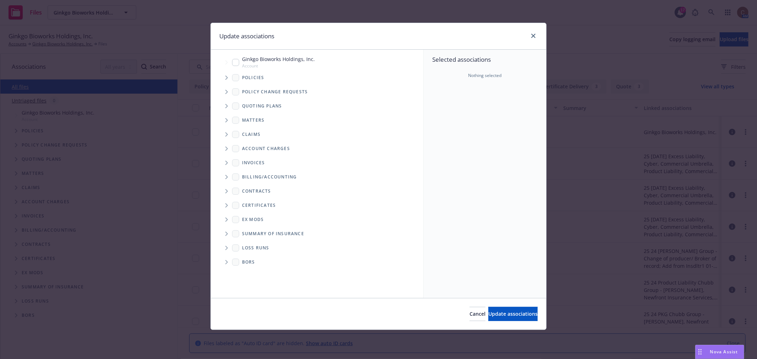
click at [235, 63] on input "Tree Example" at bounding box center [235, 62] width 7 height 7
checkbox input "true"
click at [520, 314] on span "Update associations" at bounding box center [512, 313] width 49 height 7
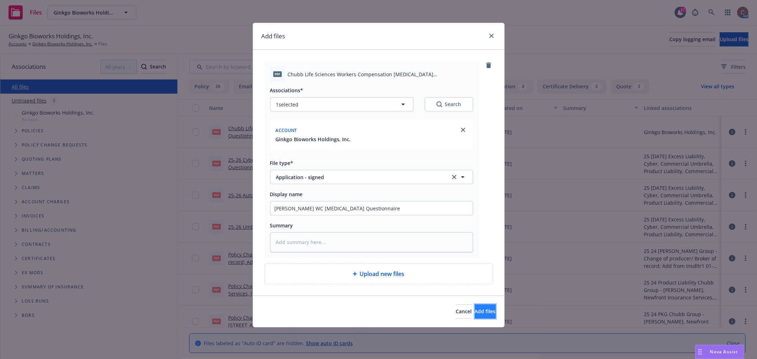
click at [475, 311] on span "Add files" at bounding box center [485, 311] width 21 height 7
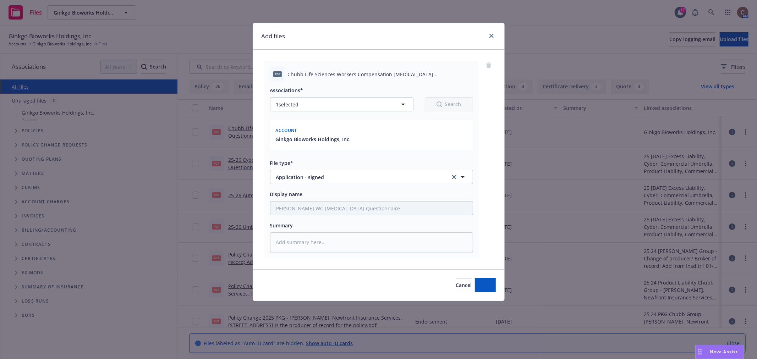
type textarea "x"
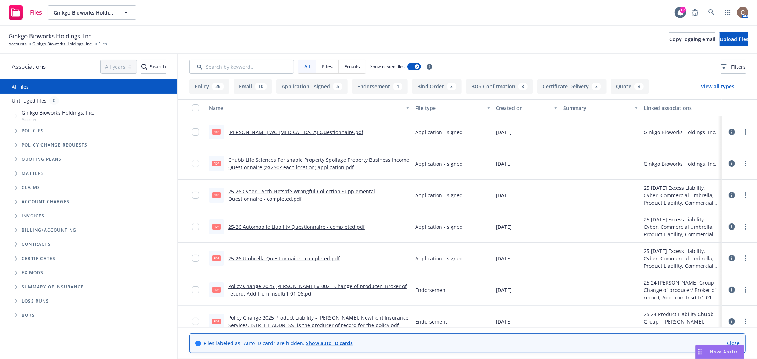
click at [14, 130] on span "Tree Example" at bounding box center [15, 130] width 11 height 11
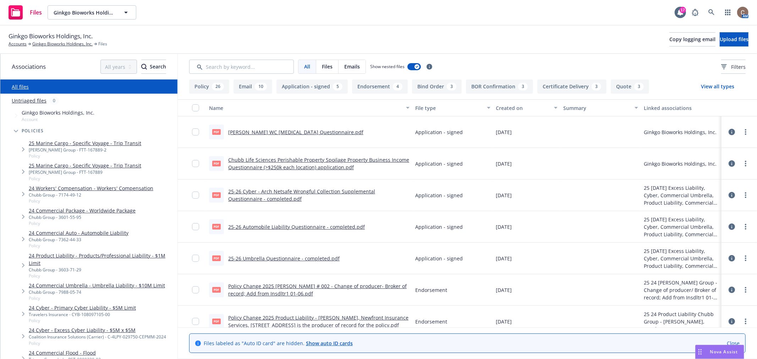
click at [24, 194] on icon "Tree Example" at bounding box center [23, 194] width 2 height 4
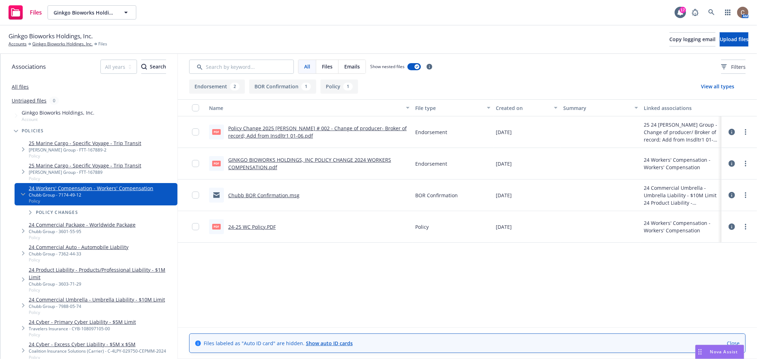
click at [30, 214] on icon "Tree Example" at bounding box center [30, 212] width 3 height 4
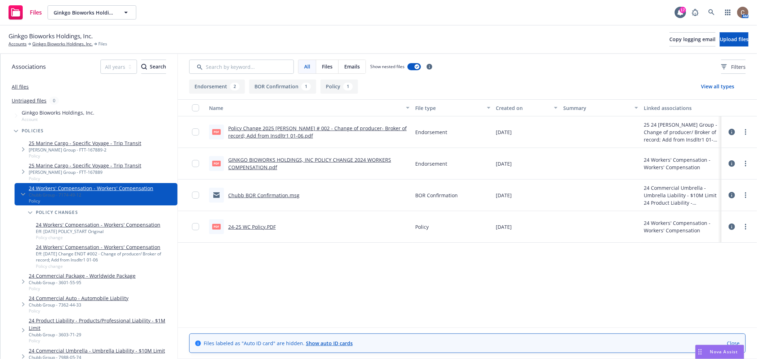
click at [260, 160] on link "GINKGO BIOWORKS HOLDINGS, INC POLICY CHANGE 2024 WORKERS COMPENSATION.pdf" at bounding box center [309, 163] width 163 height 14
click at [468, 34] on div "Ginkgo Bioworks Holdings, Inc. Accounts Ginkgo Bioworks Holdings, Inc. Files Co…" at bounding box center [379, 40] width 740 height 16
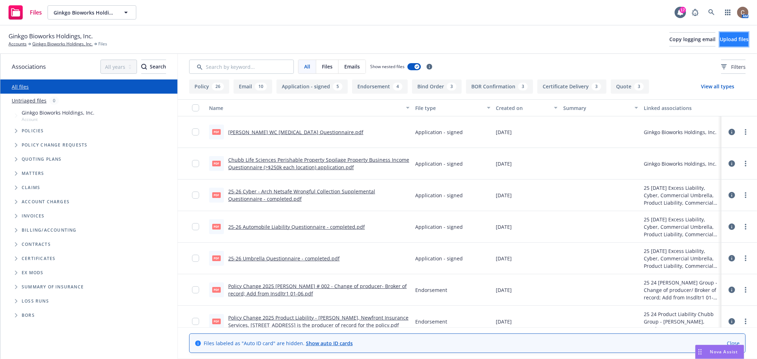
click at [719, 43] on button "Upload files" at bounding box center [733, 39] width 29 height 14
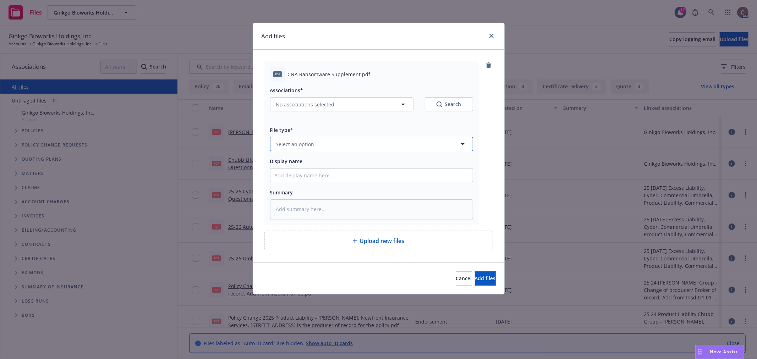
click at [327, 149] on button "Select an option" at bounding box center [371, 144] width 203 height 14
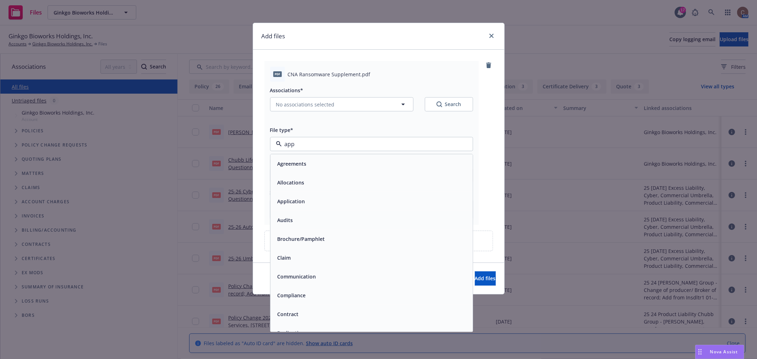
type input "appl"
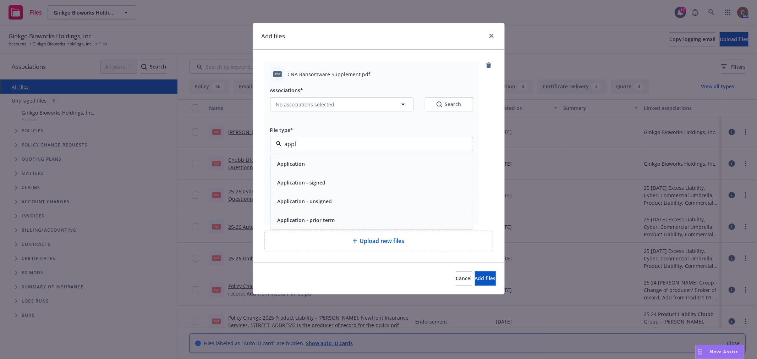
click at [328, 167] on div "Application" at bounding box center [372, 164] width 194 height 10
click at [328, 174] on input "Display name" at bounding box center [371, 174] width 202 height 13
type textarea "x"
type input "2"
type textarea "x"
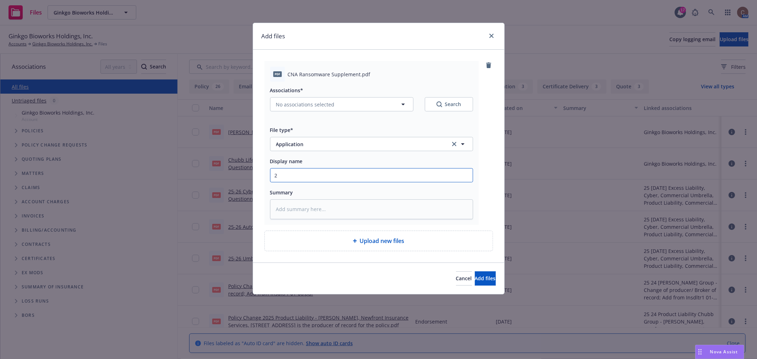
type input "25"
type textarea "x"
type input "25-"
type textarea "x"
type input "25-2"
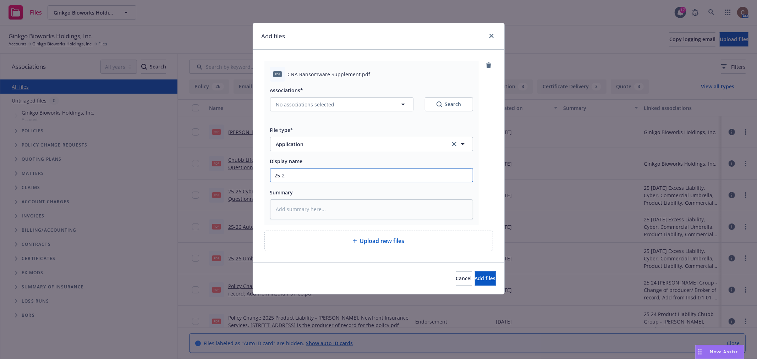
type textarea "x"
type input "25-26"
type textarea "x"
type input "25-26"
click at [352, 176] on input "25-26" at bounding box center [371, 174] width 202 height 13
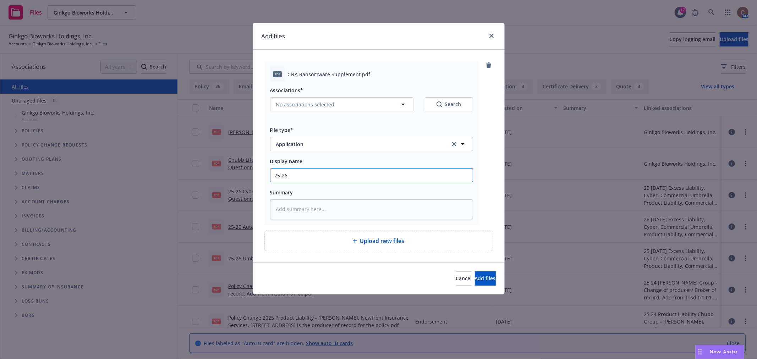
paste input "CNA Ransomware Supplement"
type textarea "x"
type input "25-26 CNA Ransomware Supplement"
click at [290, 176] on input "25-26 CNA Ransomware Supplement" at bounding box center [371, 174] width 202 height 13
type textarea "x"
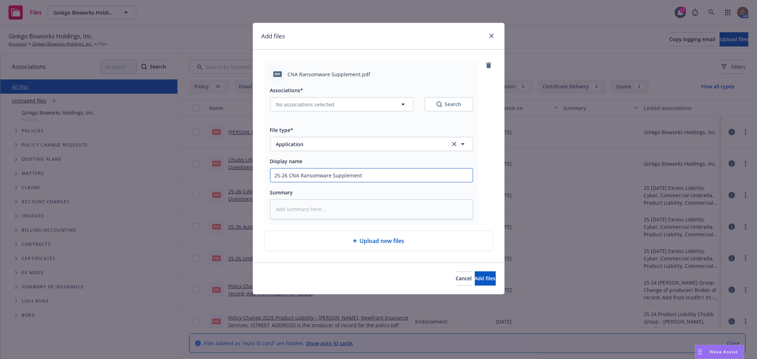
type input "25-26 CCNA Ransomware Supplement"
type textarea "x"
type input "25-26 CyCNA Ransomware Supplement"
type textarea "x"
type input "25-26 CybCNA Ransomware Supplement"
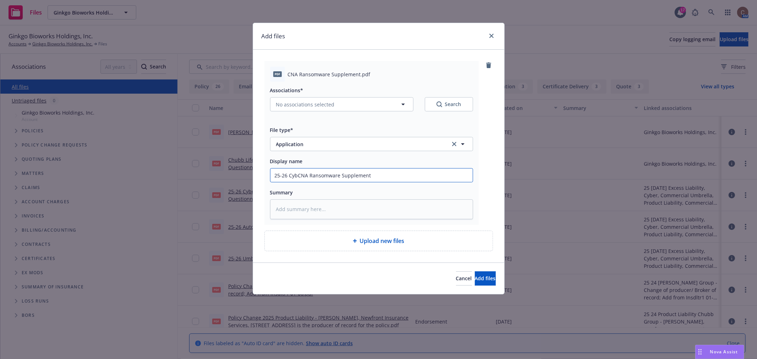
type textarea "x"
type input "25-26 CybeCNA Ransomware Supplement"
type textarea "x"
type input "25-26 CyberCNA Ransomware Supplement"
type textarea "x"
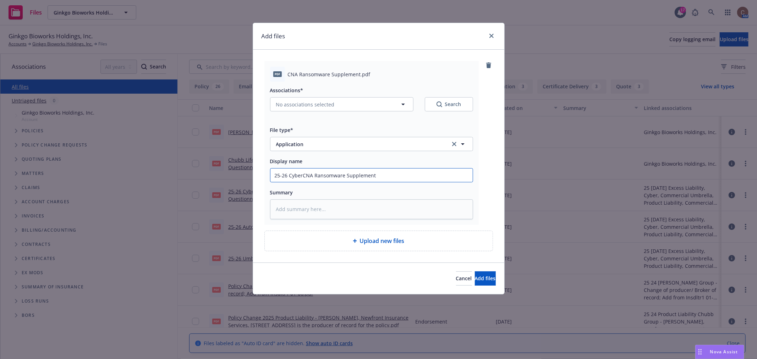
type input "25-26 Cyber CNA Ransomware Supplement"
click at [403, 178] on input "25-26 Cyber CNA Ransomware Supplement" at bounding box center [371, 174] width 202 height 13
type textarea "x"
type input "25-26 Cyber CNA Ransomware Supplement"
type textarea "x"
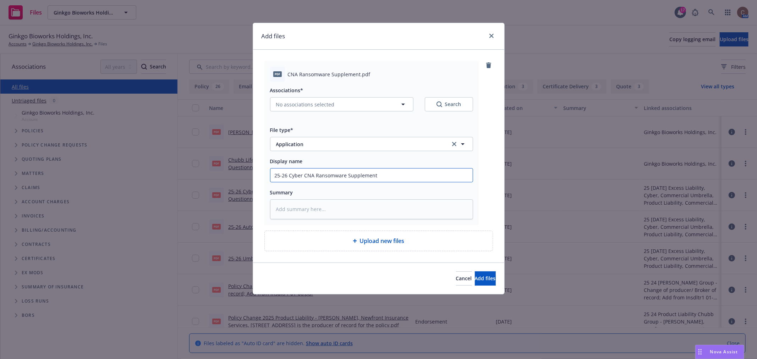
type input "25-26 Cyber CNA Ransomware Supplementa"
type textarea "x"
type input "25-26 Cyber CNA Ransomware Supplemental"
type textarea "x"
type input "25-26 Cyber CNA Ransomware Supplemental"
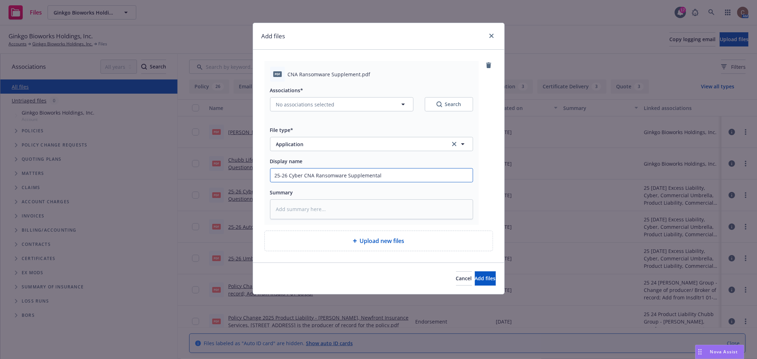
type textarea "x"
type input "25-26 Cyber CNA Ransomware Supplemental A"
type textarea "x"
type input "25-26 Cyber CNA Ransomware Supplemental Ap"
type textarea "x"
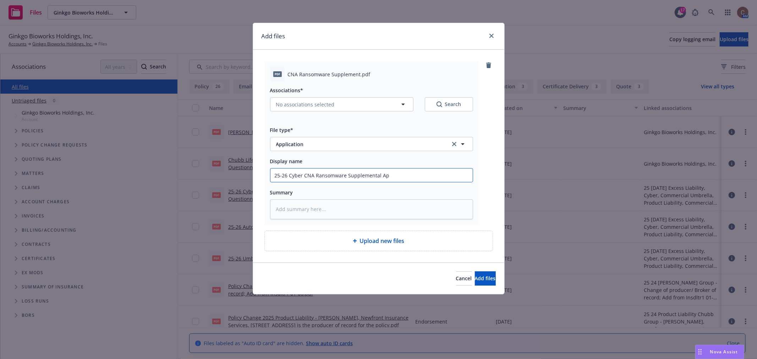
type input "25-26 Cyber CNA Ransomware Supplemental App"
type textarea "x"
type input "25-26 Cyber CNA Ransomware Supplemental Appl"
type textarea "x"
type input "25-26 Cyber CNA Ransomware Supplemental App"
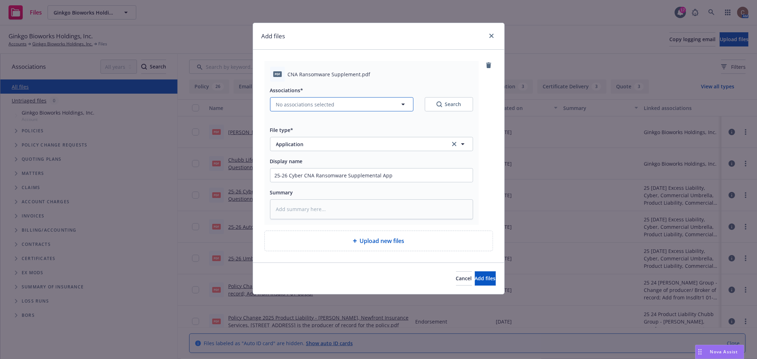
click at [330, 106] on span "No associations selected" at bounding box center [305, 104] width 59 height 7
type textarea "x"
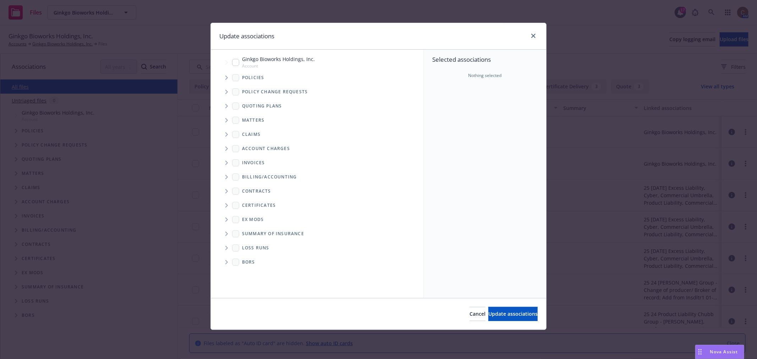
click at [236, 61] on input "Tree Example" at bounding box center [235, 62] width 7 height 7
checkbox input "true"
click at [512, 314] on span "Update associations" at bounding box center [512, 313] width 49 height 7
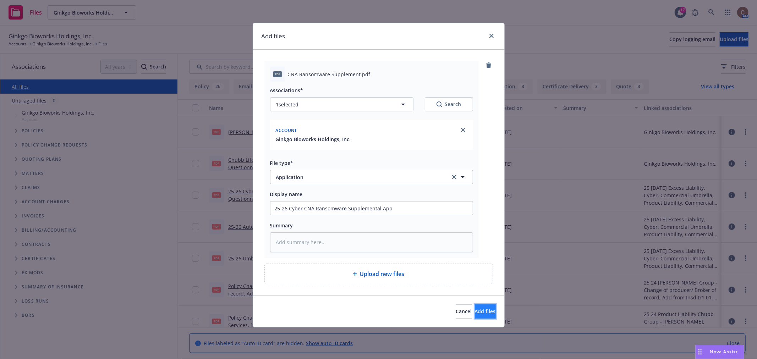
click at [475, 311] on span "Add files" at bounding box center [485, 311] width 21 height 7
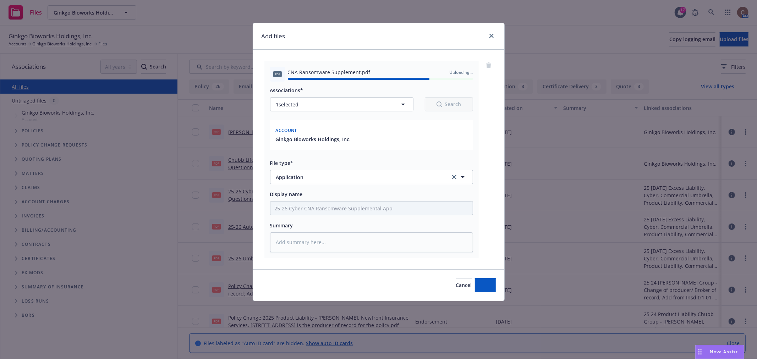
type textarea "x"
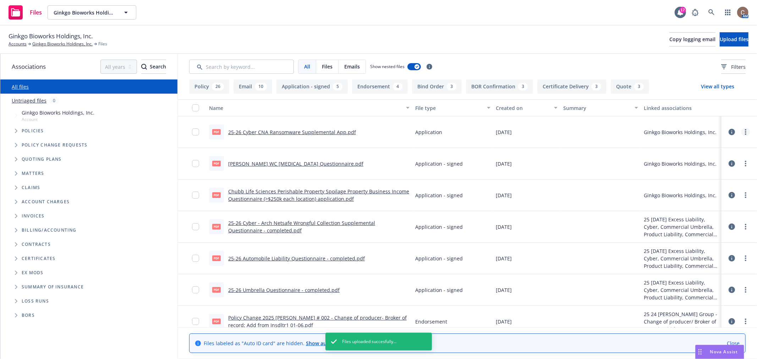
click at [745, 130] on circle "more" at bounding box center [745, 129] width 1 height 1
click at [709, 187] on link "Update associations" at bounding box center [702, 189] width 71 height 14
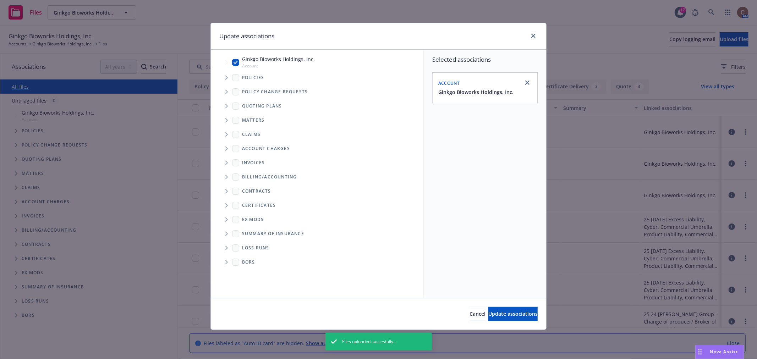
click at [228, 105] on span "Tree Example" at bounding box center [226, 105] width 11 height 11
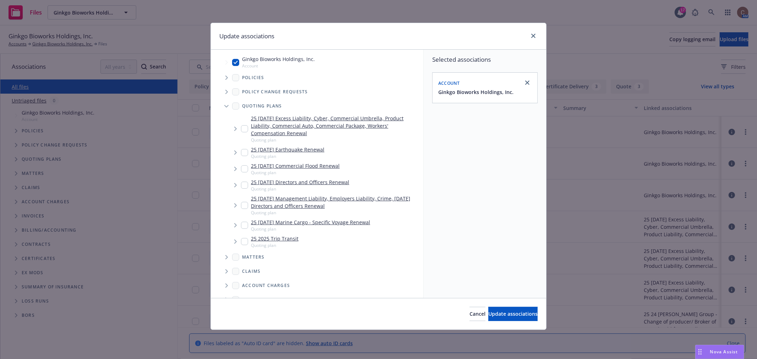
click at [240, 128] on span "Tree Example" at bounding box center [234, 128] width 11 height 11
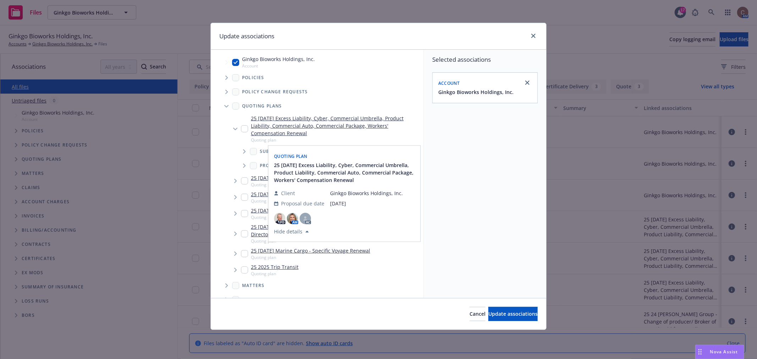
click at [245, 128] on input "Tree Example" at bounding box center [244, 128] width 7 height 7
checkbox input "true"
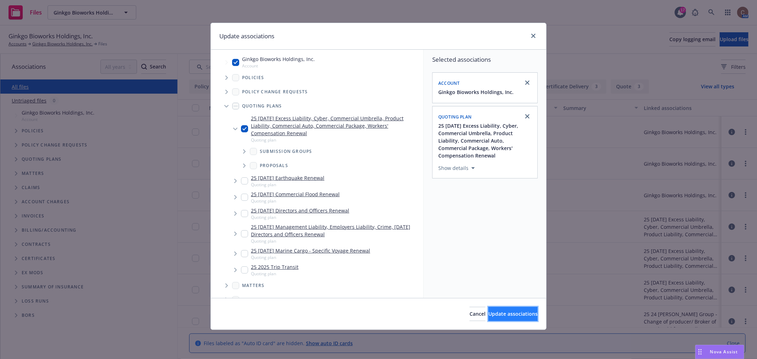
click at [511, 312] on span "Update associations" at bounding box center [512, 313] width 49 height 7
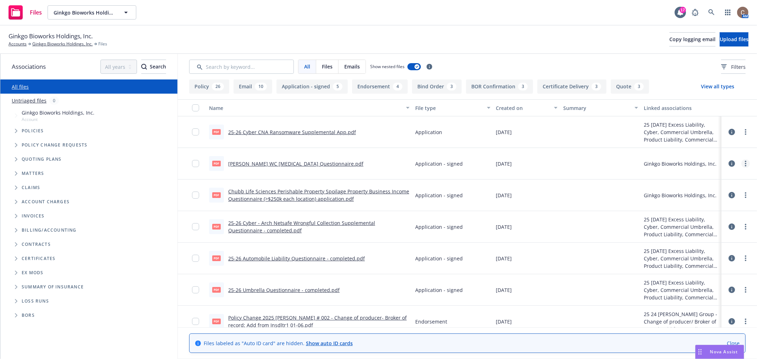
click at [741, 162] on link "more" at bounding box center [745, 163] width 9 height 9
click at [704, 211] on link "Edit" at bounding box center [702, 206] width 71 height 14
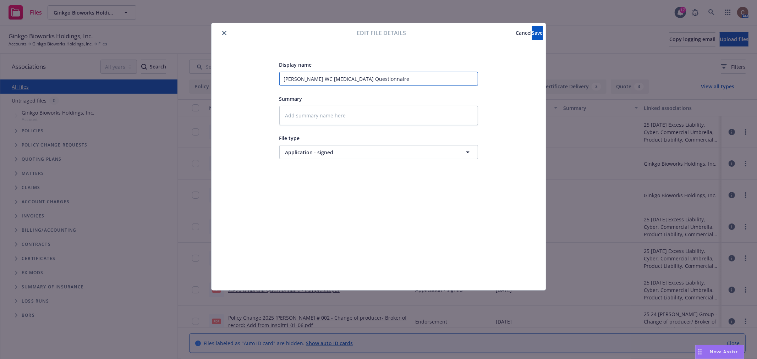
drag, startPoint x: 299, startPoint y: 78, endPoint x: 262, endPoint y: 73, distance: 37.7
click at [262, 73] on div "Display name Chubb LS WC Occupational Disease Questionnaire Summary File type A…" at bounding box center [379, 166] width 306 height 213
type textarea "x"
type input "2 LS WC Occupational Disease Questionnaire"
type textarea "x"
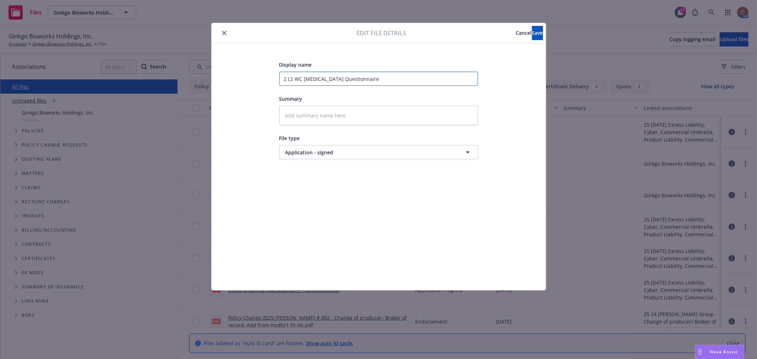
type input "25 LS WC Occupational Disease Questionnaire"
type textarea "x"
type input "25- LS WC Occupational Disease Questionnaire"
type textarea "x"
type input "25-2 LS WC Occupational Disease Questionnaire"
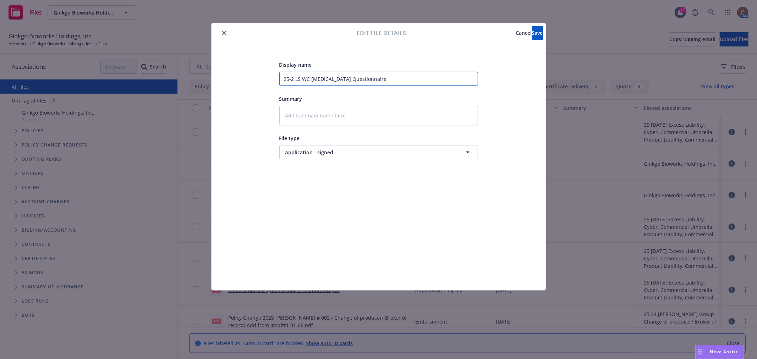
type textarea "x"
type input "25-26 LS WC Occupational Disease Questionnaire"
type textarea "x"
type input "25-26 LS WC Occupational Disease Questionnaire"
type textarea "x"
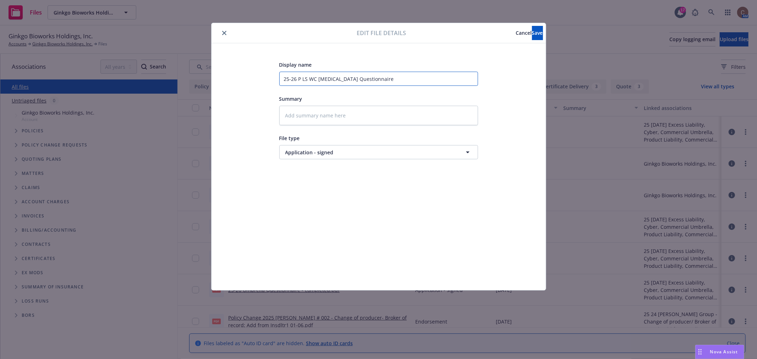
type input "25-26 Pr LS WC Occupational Disease Questionnaire"
type textarea "x"
type input "25-26 Pro LS WC Occupational Disease Questionnaire"
type textarea "x"
type input "25-26 Prop LS WC Occupational Disease Questionnaire"
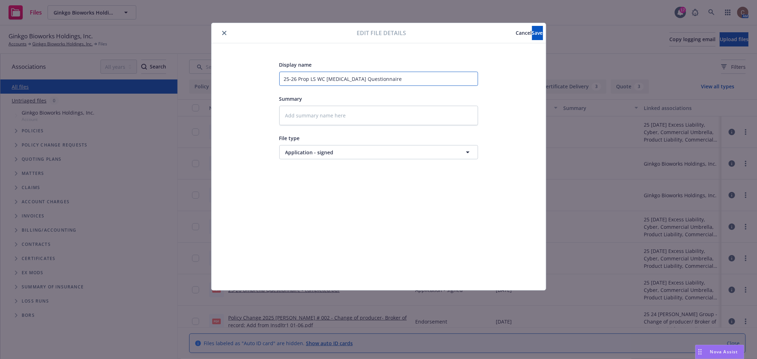
type textarea "x"
type input "25-26 Prop LS WC Occupational Disease Questionnaire"
type textarea "x"
click at [420, 76] on input "25-26 Prop - LS WC Occupational Disease Questionnaire" at bounding box center [378, 79] width 199 height 14
type input "25-26 Prop - LS WC Occupational Disease Questionnaire"
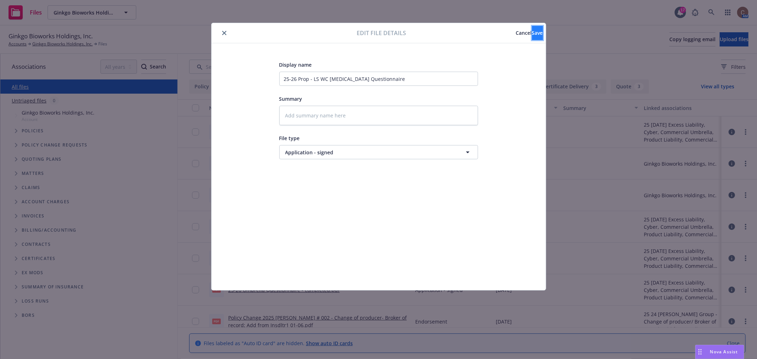
click at [533, 37] on button "Save" at bounding box center [537, 33] width 11 height 14
type textarea "x"
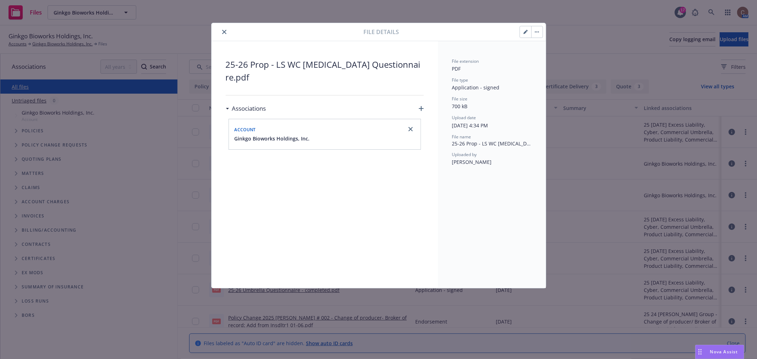
click at [224, 31] on icon "close" at bounding box center [224, 32] width 4 height 4
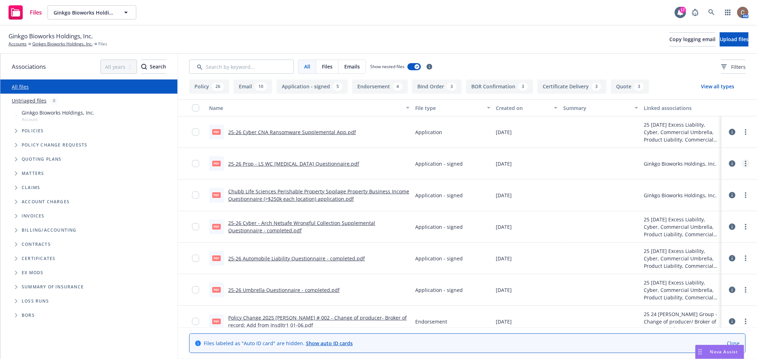
click at [745, 161] on icon "more" at bounding box center [745, 164] width 1 height 6
click at [696, 219] on link "Update associations" at bounding box center [702, 221] width 71 height 14
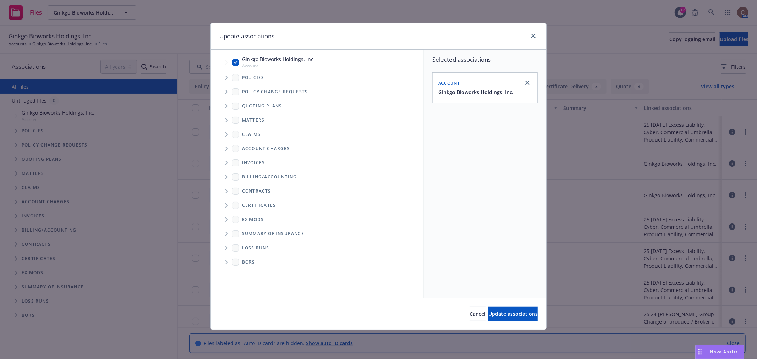
click at [228, 107] on span "Tree Example" at bounding box center [226, 105] width 11 height 11
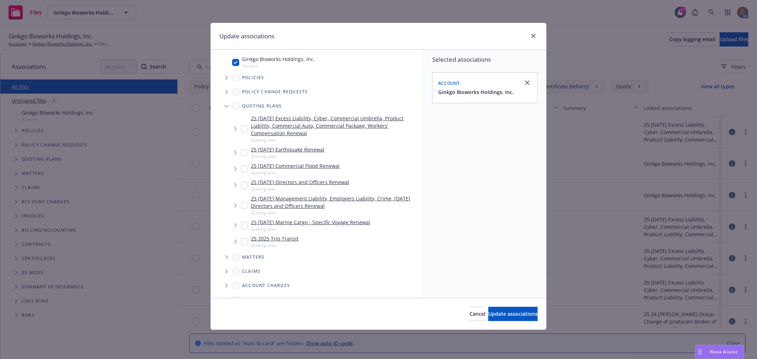
click at [245, 128] on input "Tree Example" at bounding box center [244, 128] width 7 height 7
checkbox input "true"
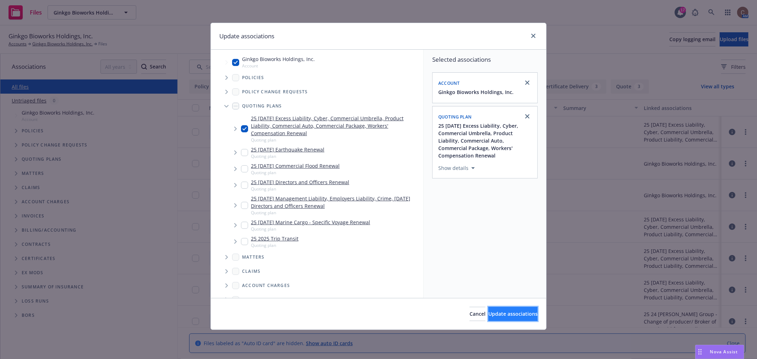
click at [494, 311] on span "Update associations" at bounding box center [512, 313] width 49 height 7
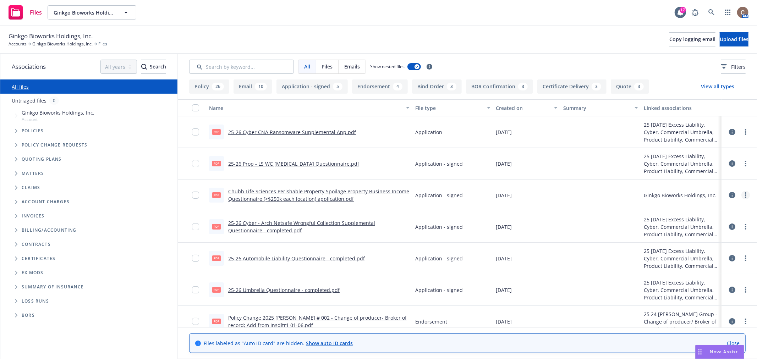
click at [745, 193] on circle "more" at bounding box center [745, 192] width 1 height 1
click at [699, 255] on link "Update associations" at bounding box center [702, 252] width 71 height 14
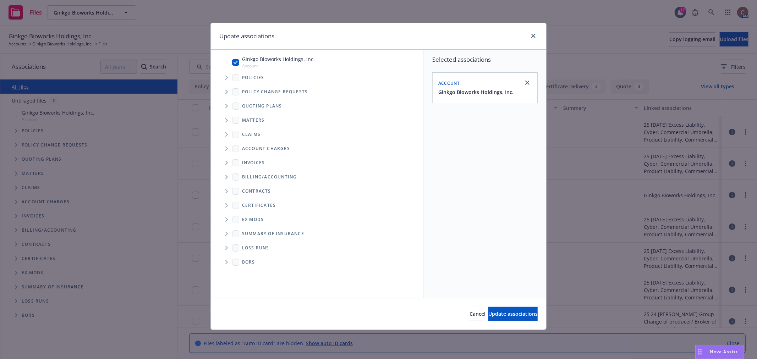
click at [226, 105] on icon "Tree Example" at bounding box center [226, 106] width 2 height 4
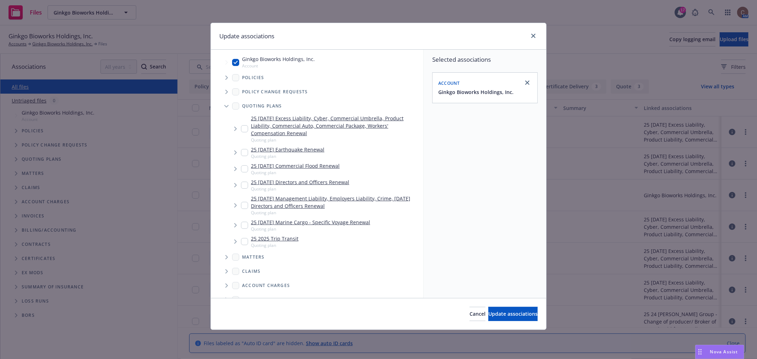
click at [241, 128] on input "Tree Example" at bounding box center [244, 128] width 7 height 7
checkbox input "true"
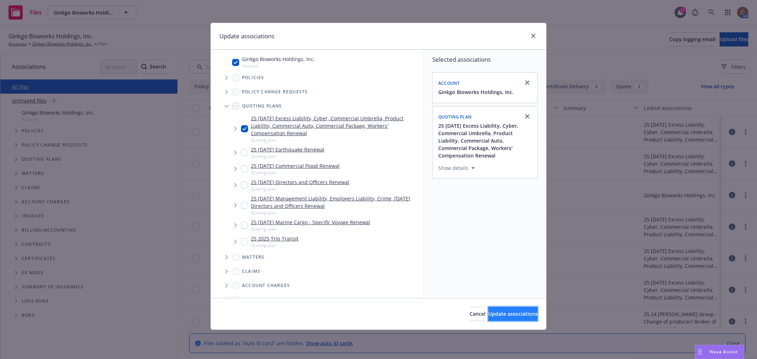
click at [498, 310] on button "Update associations" at bounding box center [512, 314] width 49 height 14
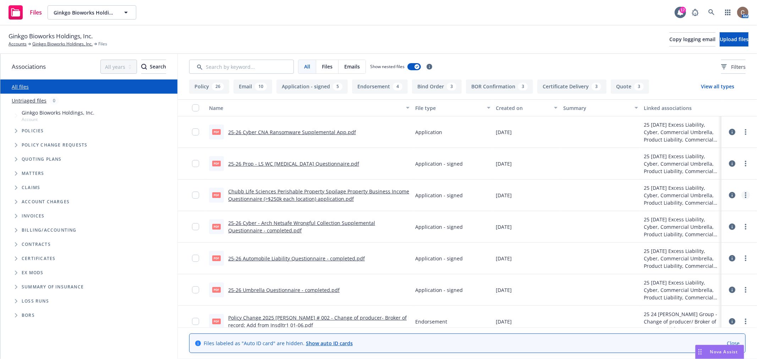
click at [741, 194] on link "more" at bounding box center [745, 195] width 9 height 9
click at [697, 240] on link "Edit" at bounding box center [702, 238] width 71 height 14
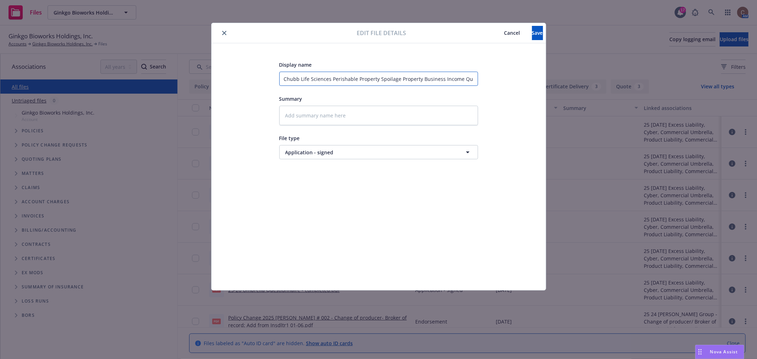
drag, startPoint x: 302, startPoint y: 81, endPoint x: 186, endPoint y: 63, distance: 117.7
click at [187, 77] on div "Edit file details Cancel Save Display name Chubb Life Sciences Perishable Prope…" at bounding box center [378, 179] width 757 height 359
type textarea "x"
type input "2ife Sciences Perishable Property Spoilage Property Business Income Questionnai…"
type textarea "x"
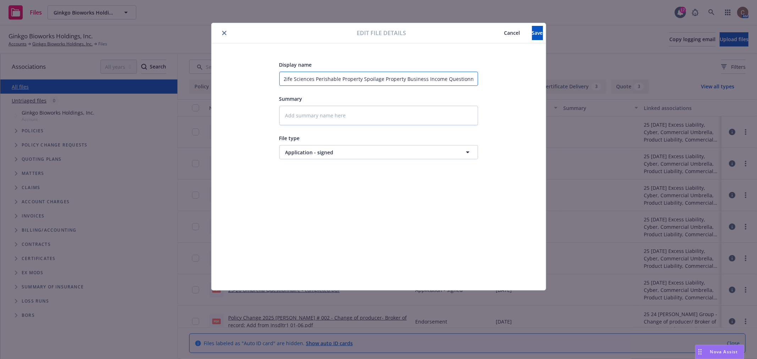
type input "25ife Sciences Perishable Property Spoilage Property Business Income Questionna…"
type textarea "x"
type input "25-ife Sciences Perishable Property Spoilage Property Business Income Questionn…"
type textarea "x"
type input "25-2ife Sciences Perishable Property Spoilage Property Business Income Question…"
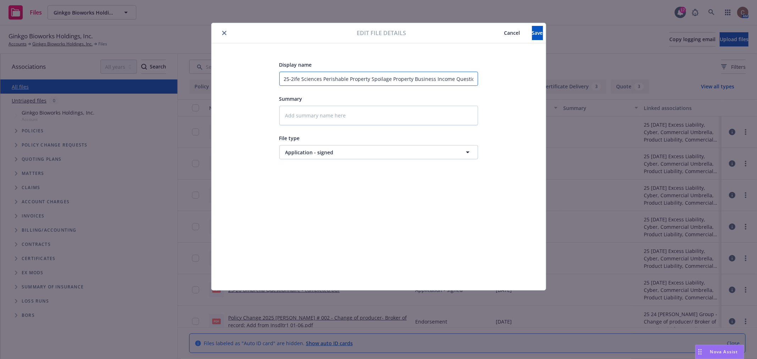
type textarea "x"
type input "25-26ife Sciences Perishable Property Spoilage Property Business Income Questio…"
type textarea "x"
type input "25-26 ife Sciences Perishable Property Spoilage Property Business Income Questi…"
type textarea "x"
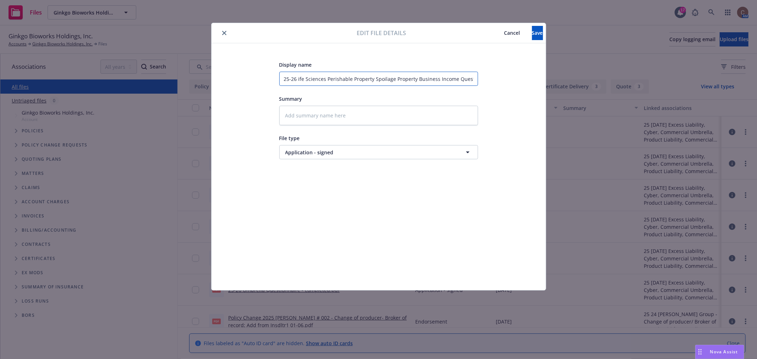
type input "25-26 Pife Sciences Perishable Property Spoilage Property Business Income Quest…"
type textarea "x"
type input "25-26 Prife Sciences Perishable Property Spoilage Property Business Income Ques…"
type textarea "x"
type input "25-26 Proife Sciences Perishable Property Spoilage Property Business Income Que…"
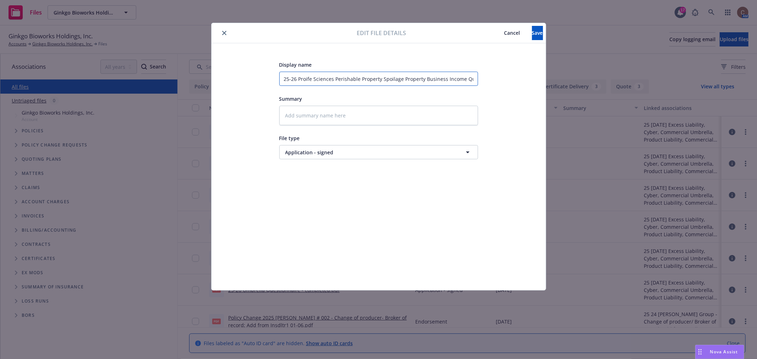
type textarea "x"
type input "25-26 Propife Sciences Perishable Property Spoilage Property Business Income Qu…"
type textarea "x"
type input "25-26 Prop ife Sciences Perishable Property Spoilage Property Business Income Q…"
type textarea "x"
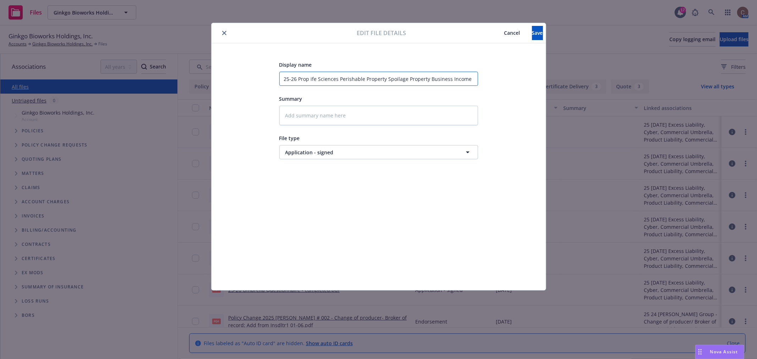
type input "25-26 Prop -ife Sciences Perishable Property Spoilage Property Business Income …"
type textarea "x"
type input "25-26 Prop - ife Sciences Perishable Property Spoilage Property Business Income…"
type textarea "x"
type input "25-26 Prop - Life Sciences Perishable Property Spoilage Property Business Incom…"
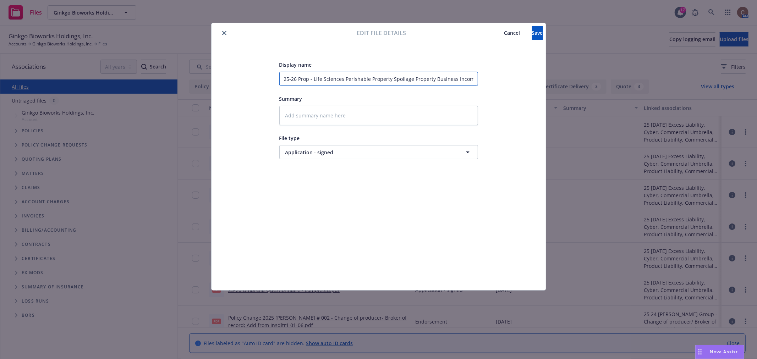
type textarea "x"
type input "25-26 Prop - LSife Sciences Perishable Property Spoilage Property Business Inco…"
type textarea "x"
type input "25-26 Prop - LSfe Sciences Perishable Property Spoilage Property Business Incom…"
type textarea "x"
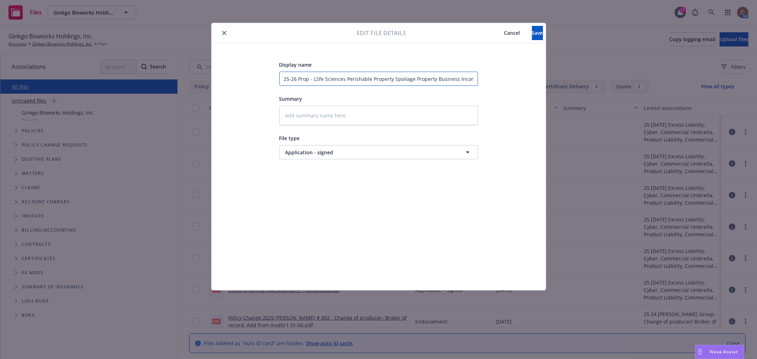
type input "25-26 Prop - LSe Sciences Perishable Property Spoilage Property Business Income…"
type textarea "x"
type input "25-26 Prop - LS Sciences Perishable Property Spoilage Property Business Income …"
type textarea "x"
type input "25-26 Prop - LSSciences Perishable Property Spoilage Property Business Income Q…"
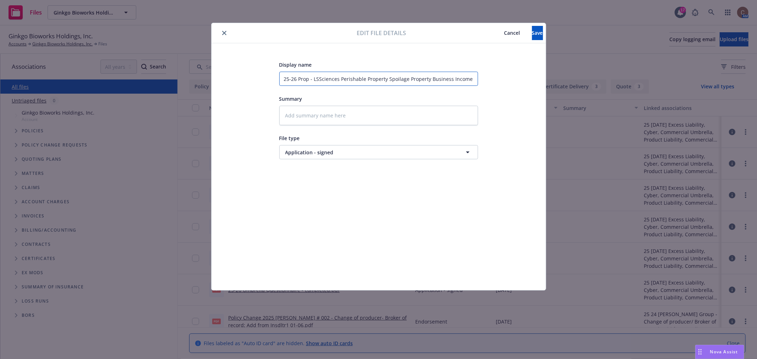
type textarea "x"
type input "25-26 Prop - LSciences Perishable Property Spoilage Property Business Income Qu…"
type textarea "x"
type input "25-26 Prop - LSiences Perishable Property Spoilage Property Business Income Que…"
type textarea "x"
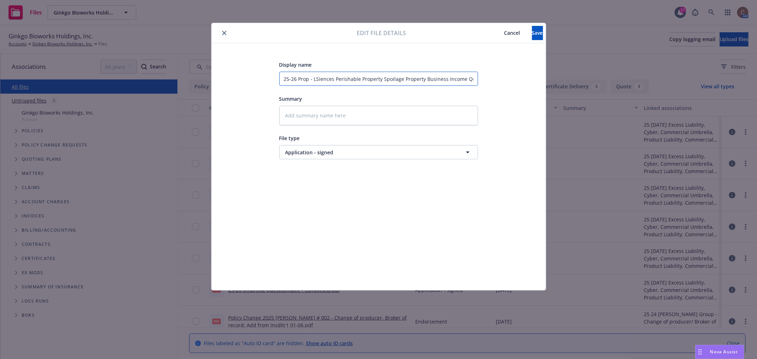
type input "25-26 Prop - LSences Perishable Property Spoilage Property Business Income Ques…"
type textarea "x"
type input "25-26 Prop - LSnces Perishable Property Spoilage Property Business Income Quest…"
type textarea "x"
type input "25-26 Prop - LSces Perishable Property Spoilage Property Business Income Questi…"
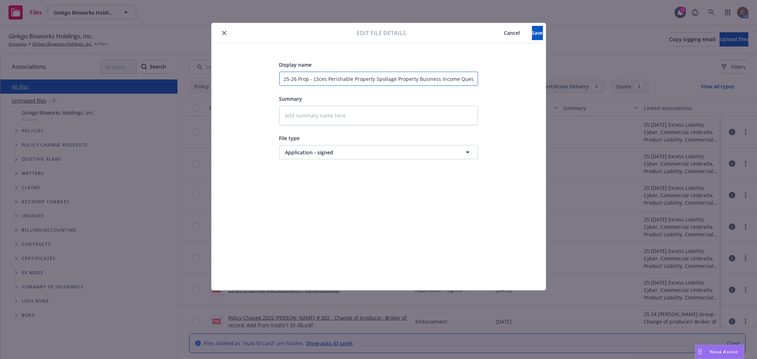
type textarea "x"
type input "25-26 Prop - LSes Perishable Property Spoilage Property Business Income Questio…"
type textarea "x"
type input "25-26 Prop - LSs Perishable Property Spoilage Property Business Income Question…"
type textarea "x"
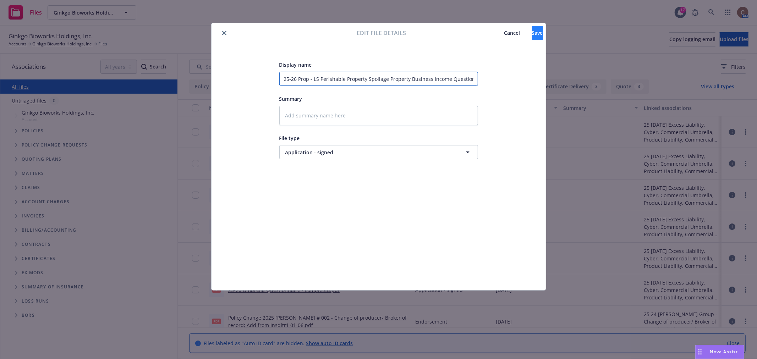
type input "25-26 Prop - LS Perishable Property Spoilage Property Business Income Questionn…"
click at [535, 34] on button "Save" at bounding box center [537, 33] width 11 height 14
type textarea "x"
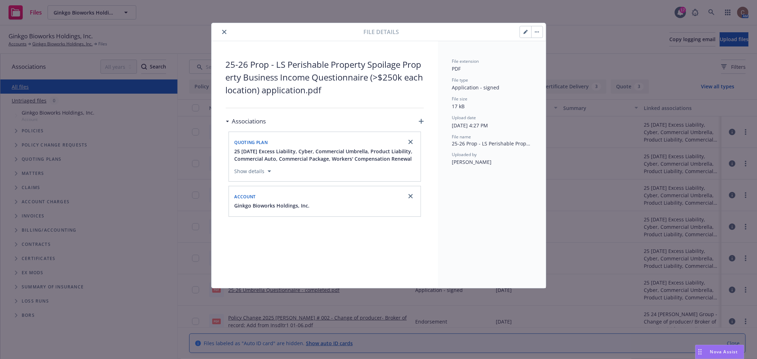
click at [223, 30] on icon "close" at bounding box center [224, 32] width 4 height 4
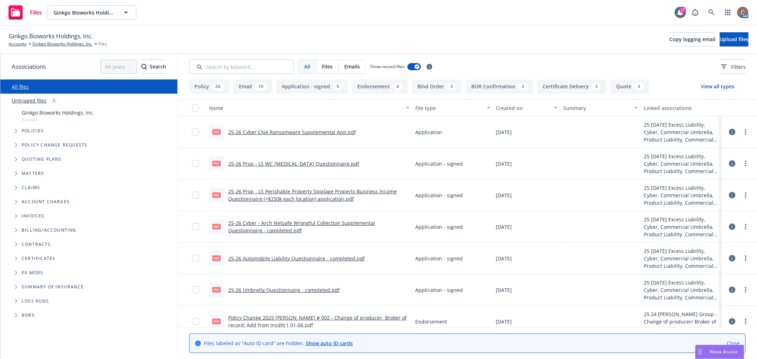
click at [224, 30] on div "Ginkgo Bioworks Holdings, Inc. Accounts Ginkgo Bioworks Holdings, Inc. Files Co…" at bounding box center [378, 40] width 757 height 28
